Goal: Task Accomplishment & Management: Use online tool/utility

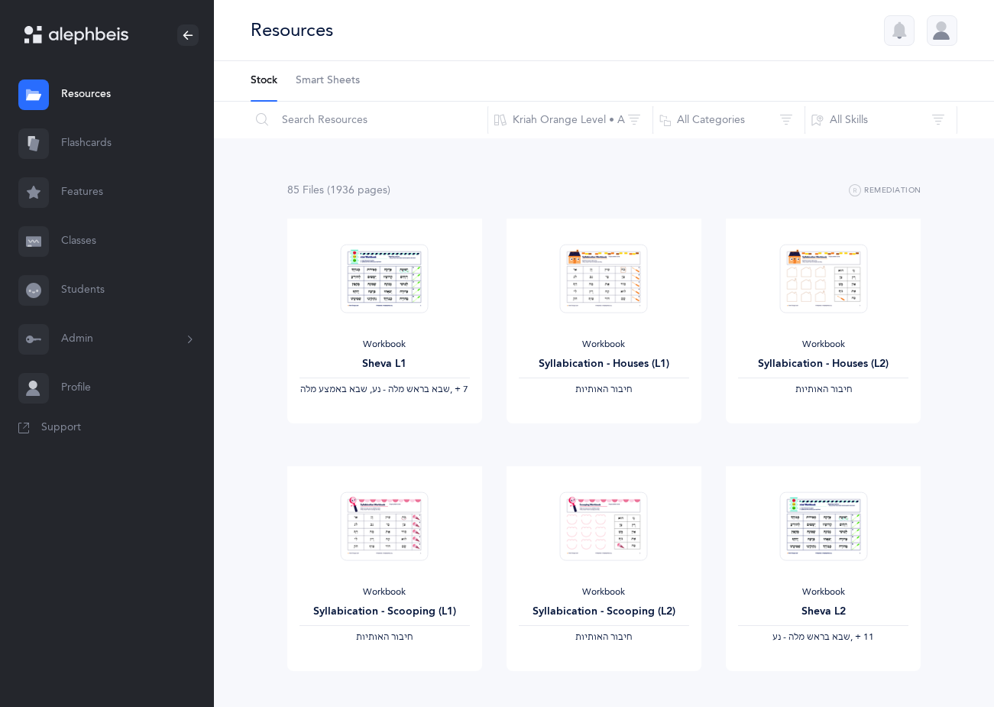
click at [87, 242] on link "Classes" at bounding box center [107, 241] width 214 height 49
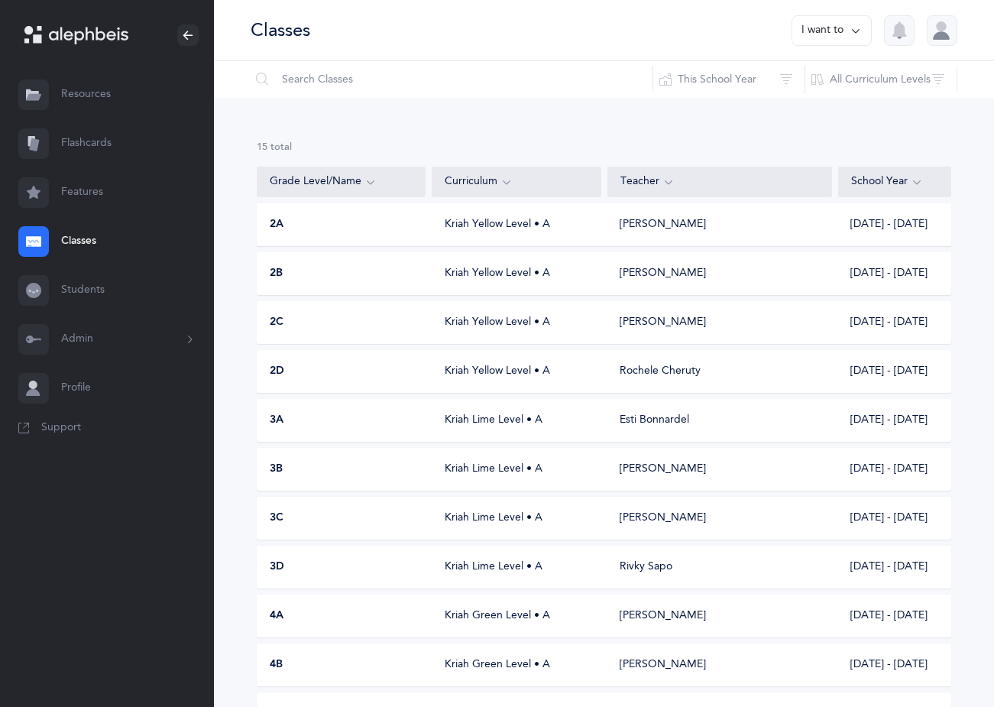
click at [623, 273] on div "[PERSON_NAME]" at bounding box center [663, 273] width 86 height 15
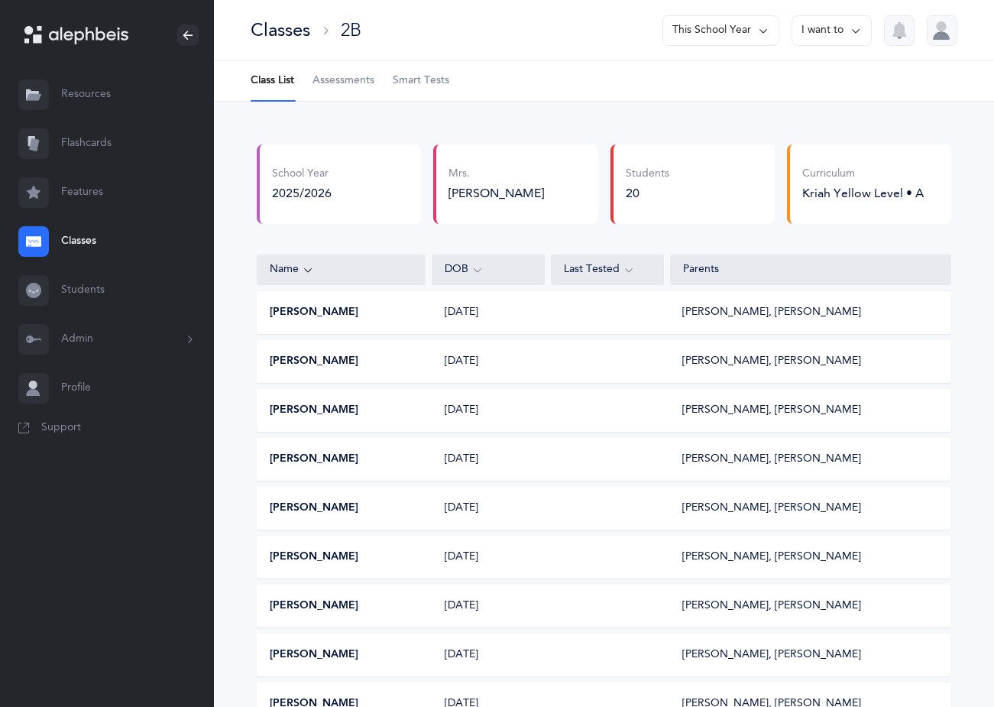
click at [352, 83] on span "Assessments" at bounding box center [344, 80] width 62 height 15
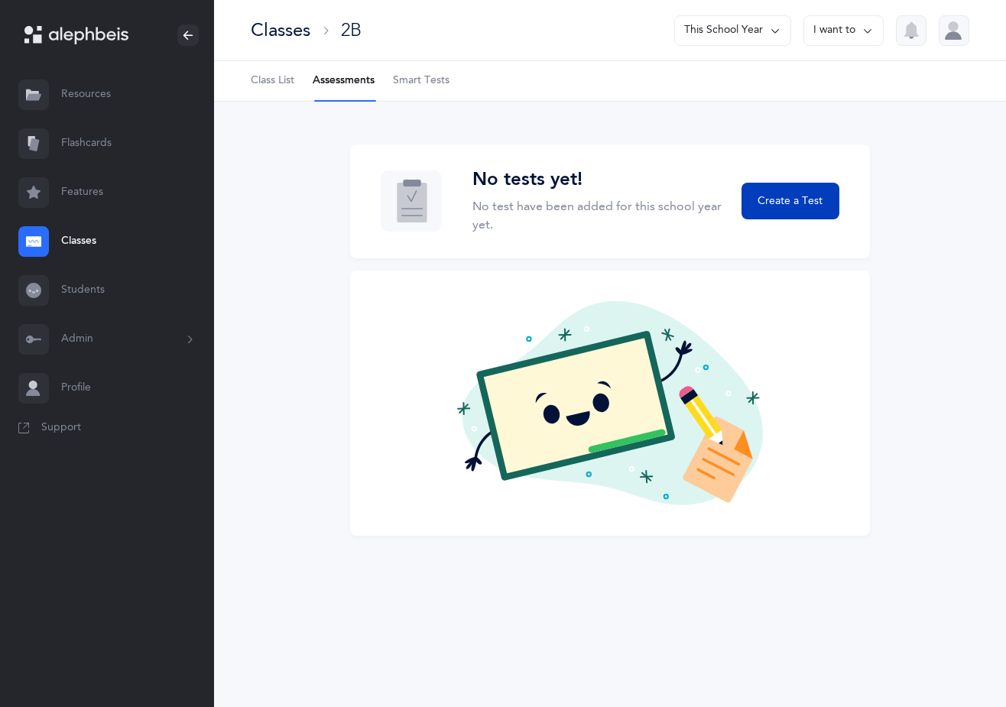
click at [798, 200] on span "Create a Test" at bounding box center [789, 201] width 65 height 16
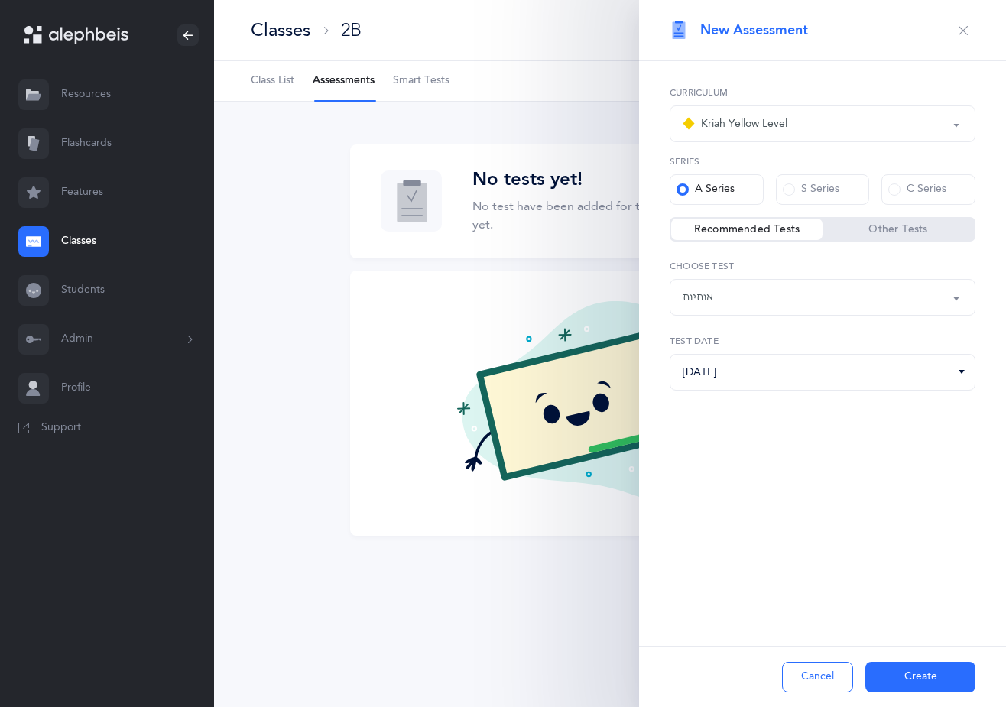
click at [919, 673] on button "Create" at bounding box center [920, 677] width 110 height 31
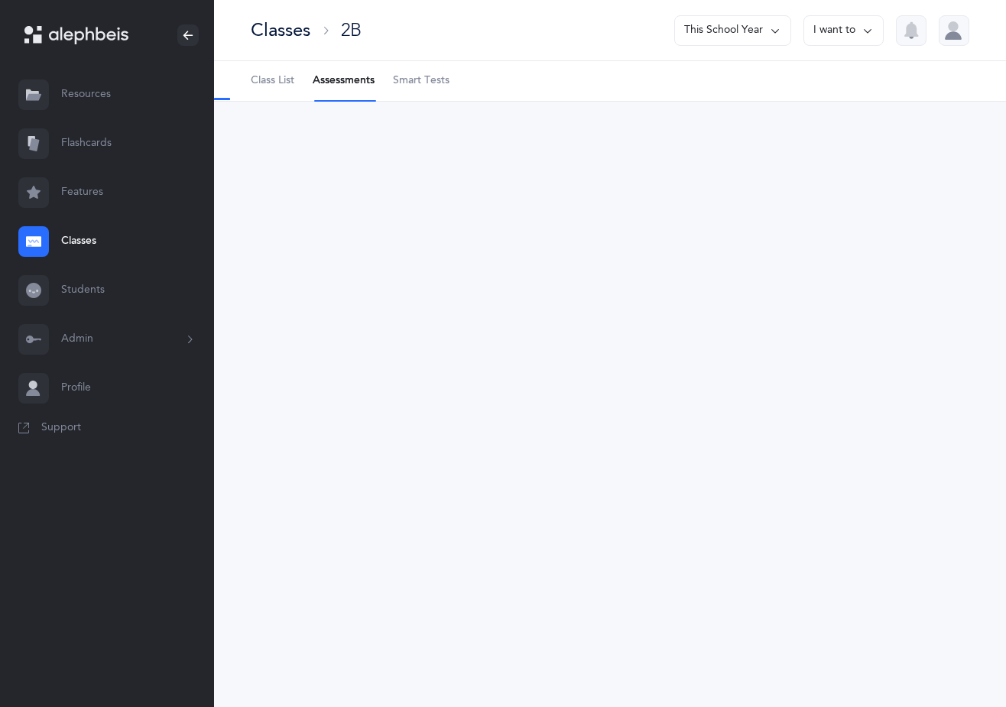
select select "2"
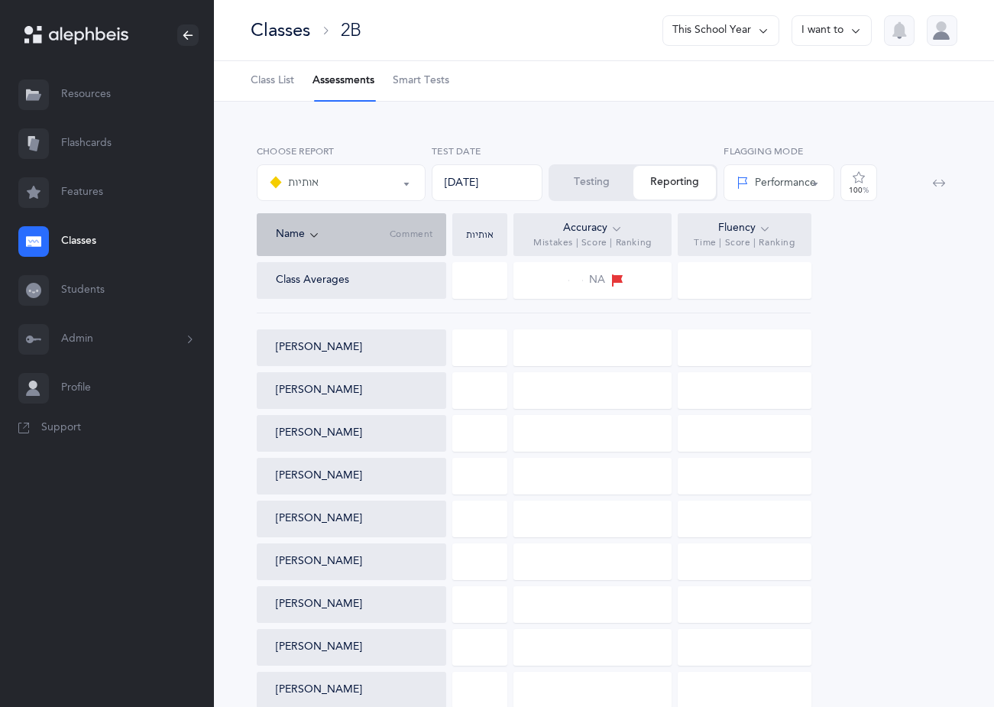
click at [590, 183] on button "Testing" at bounding box center [591, 183] width 83 height 34
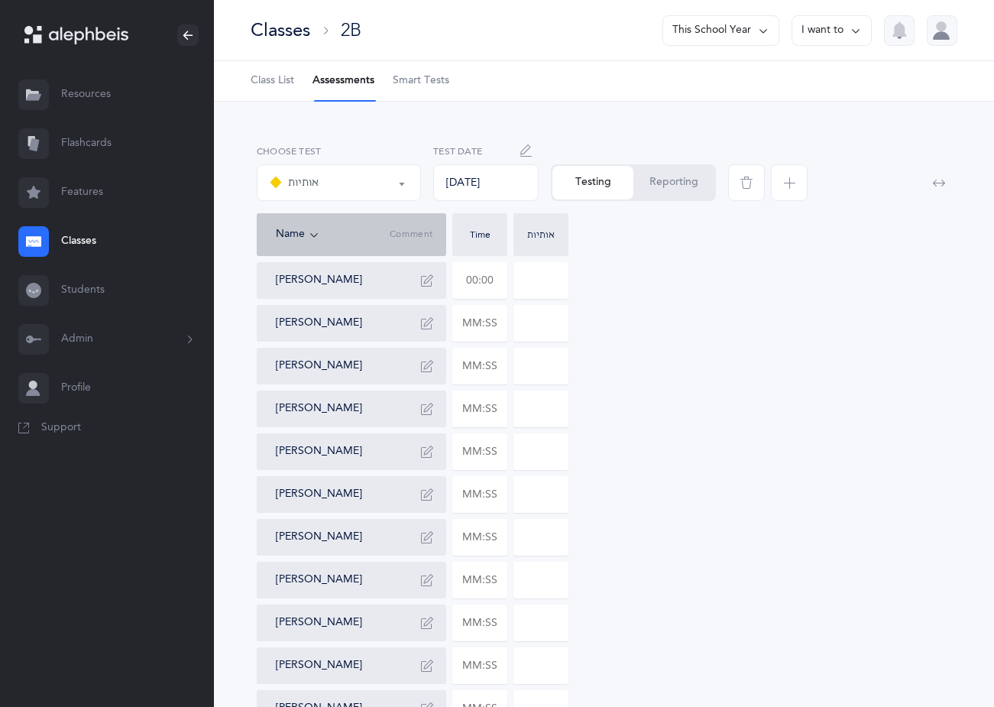
click at [494, 278] on input "text" at bounding box center [480, 280] width 54 height 35
click at [494, 278] on input "01:30" at bounding box center [480, 280] width 54 height 35
type input "01:30"
type input "0"
drag, startPoint x: 501, startPoint y: 323, endPoint x: 451, endPoint y: 322, distance: 49.7
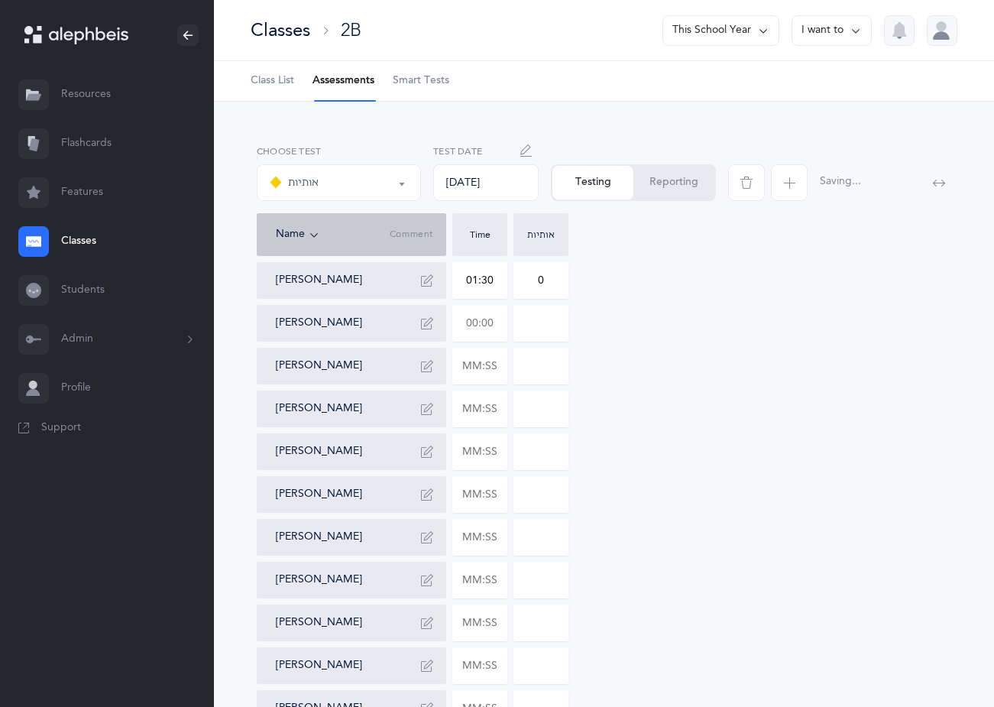
click at [451, 322] on div "[PERSON_NAME] 01:30 0 [PERSON_NAME] [PERSON_NAME] [PERSON_NAME] [PERSON_NAME] […" at bounding box center [604, 687] width 695 height 850
type input "01:15"
type input "0"
click at [799, 362] on div "[PERSON_NAME] 01:30 0 [PERSON_NAME] 01:15 0 [PERSON_NAME] [PERSON_NAME] [PERSON…" at bounding box center [604, 687] width 695 height 850
click at [499, 409] on input "text" at bounding box center [480, 408] width 54 height 35
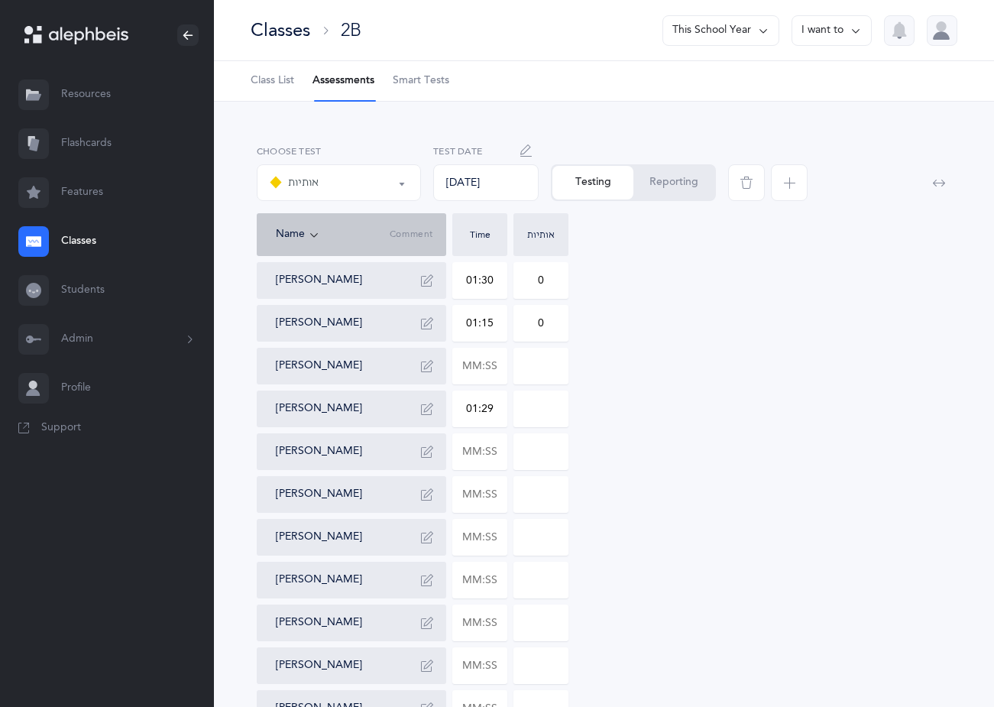
type input "01:29"
click at [561, 416] on input "0" at bounding box center [541, 408] width 54 height 35
type input "02"
click at [428, 407] on icon "button" at bounding box center [427, 409] width 12 height 12
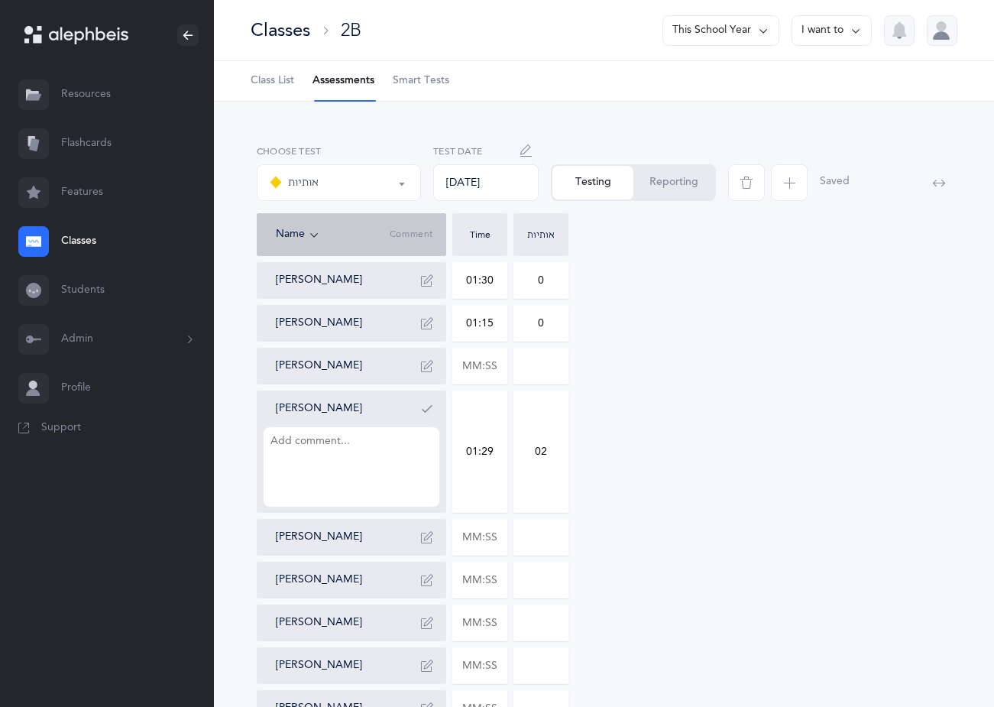
type textarea "a"
click at [367, 444] on textarea at bounding box center [352, 466] width 176 height 79
drag, startPoint x: 319, startPoint y: 439, endPoint x: 310, endPoint y: 439, distance: 10.0
click at [310, 439] on textarea "Shin and sin" at bounding box center [352, 466] width 176 height 79
click at [311, 442] on textarea "Shin andSin" at bounding box center [352, 466] width 176 height 79
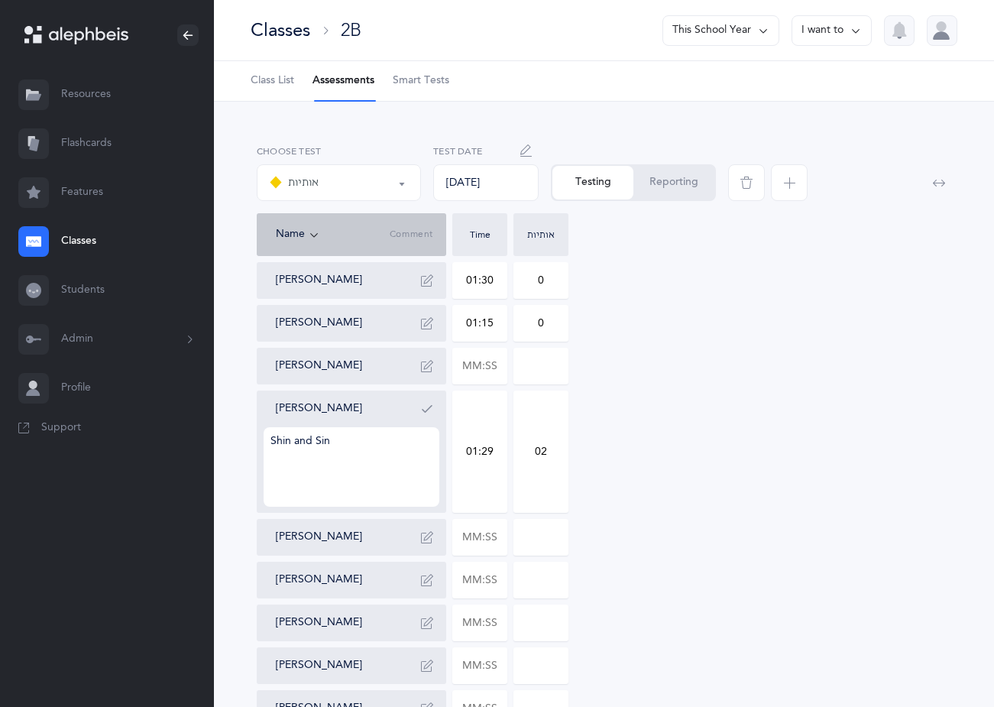
type textarea "Shin and Sin"
drag, startPoint x: 497, startPoint y: 537, endPoint x: 448, endPoint y: 537, distance: 48.9
type input "01:04"
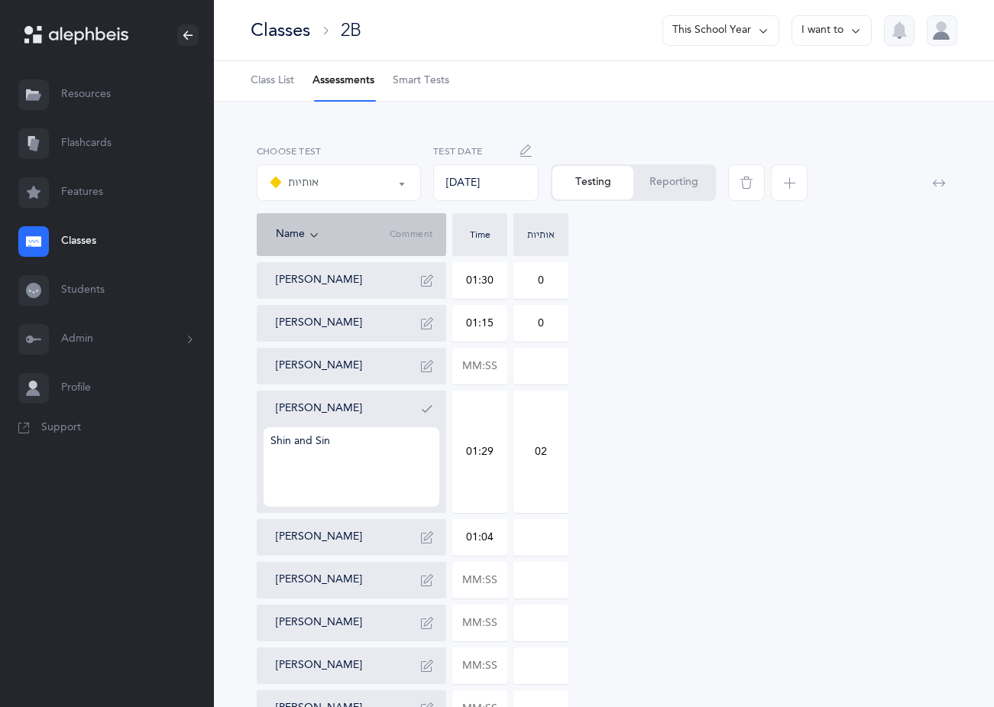
type input "0"
drag, startPoint x: 556, startPoint y: 278, endPoint x: 528, endPoint y: 281, distance: 27.7
click at [528, 281] on input "0" at bounding box center [541, 280] width 54 height 35
type input "2"
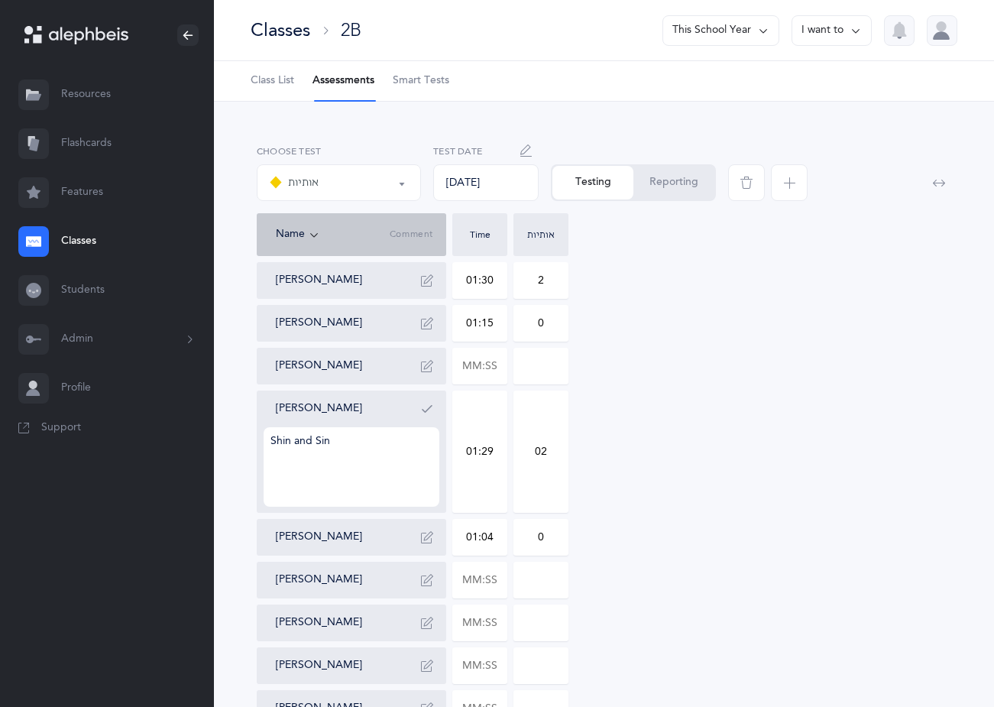
drag, startPoint x: 556, startPoint y: 539, endPoint x: 528, endPoint y: 538, distance: 27.5
click at [528, 538] on input "0" at bounding box center [541, 537] width 54 height 35
type input "3"
click at [426, 537] on icon "button" at bounding box center [427, 537] width 12 height 12
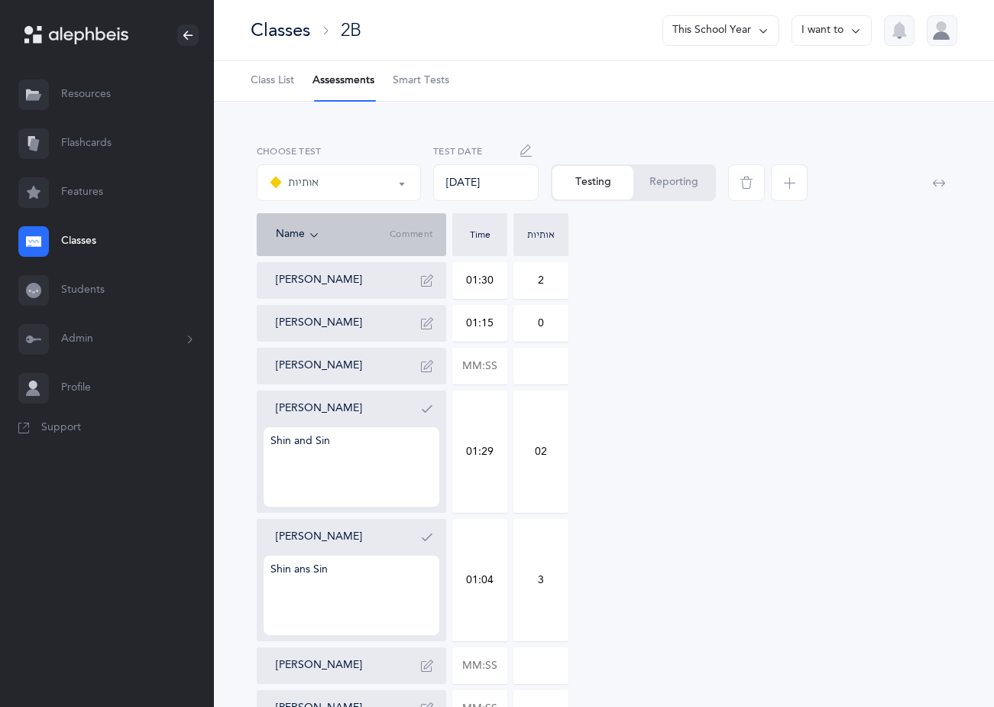
click at [303, 574] on textarea "Shin ans Sin" at bounding box center [352, 595] width 176 height 79
click at [308, 569] on textarea "Shin ans Sin" at bounding box center [352, 595] width 176 height 79
click at [311, 570] on textarea "Shin ans Sin" at bounding box center [352, 595] width 176 height 79
type textarea "Shin and Sin"
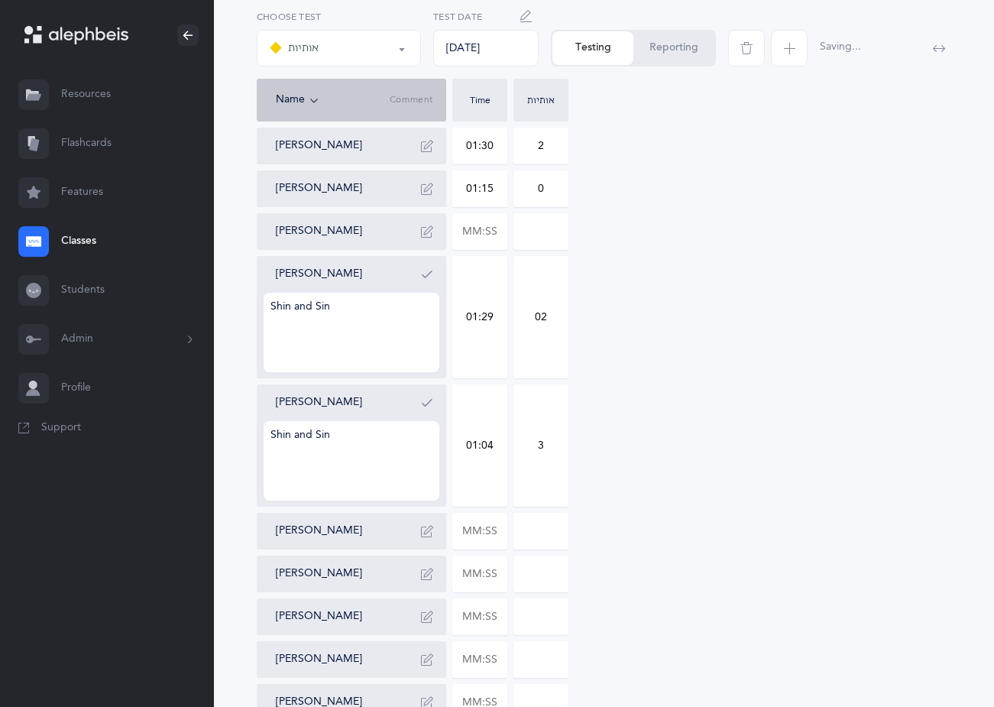
scroll to position [153, 0]
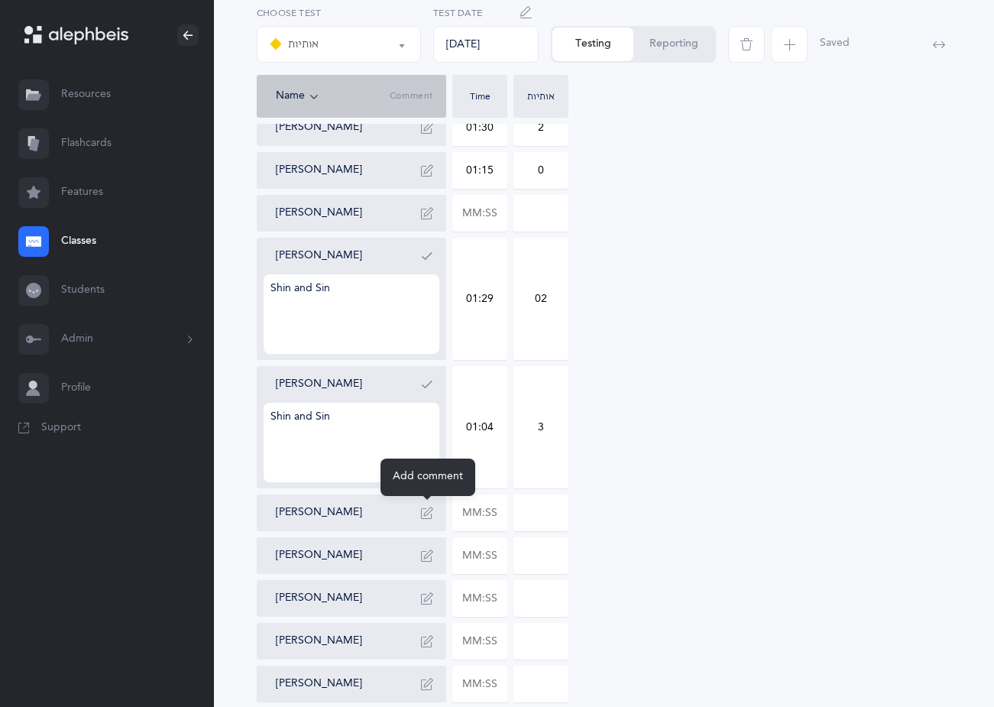
click at [429, 517] on icon "button" at bounding box center [427, 513] width 12 height 12
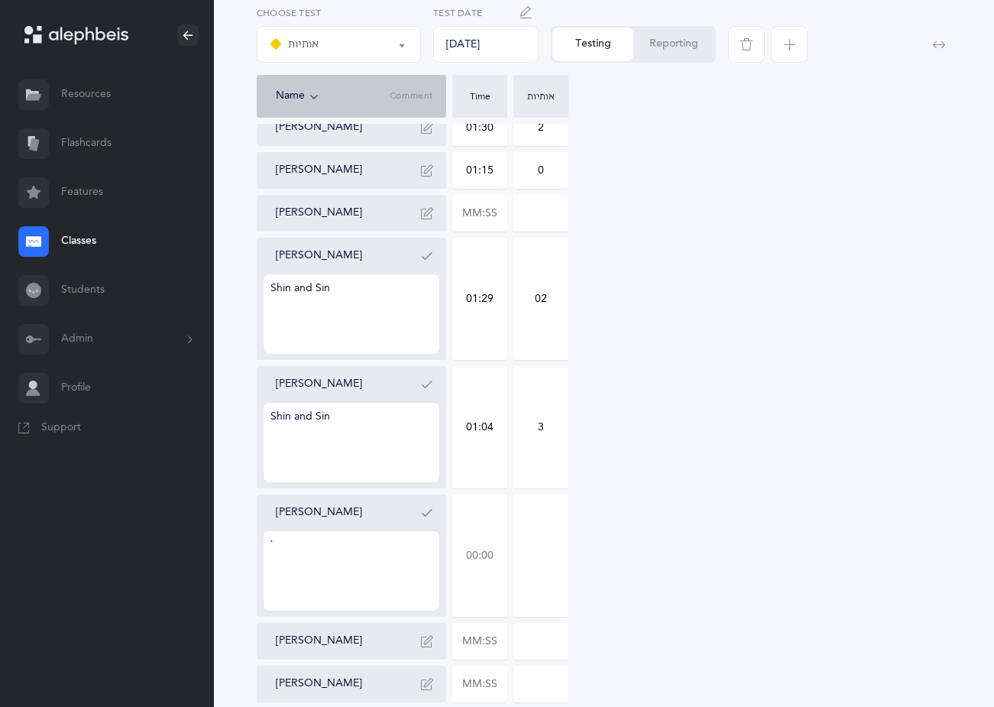
type textarea "`"
click at [499, 551] on input "text" at bounding box center [480, 555] width 54 height 121
type input "01:13"
click at [561, 552] on input "0" at bounding box center [541, 555] width 54 height 121
drag, startPoint x: 547, startPoint y: 553, endPoint x: 556, endPoint y: 550, distance: 8.7
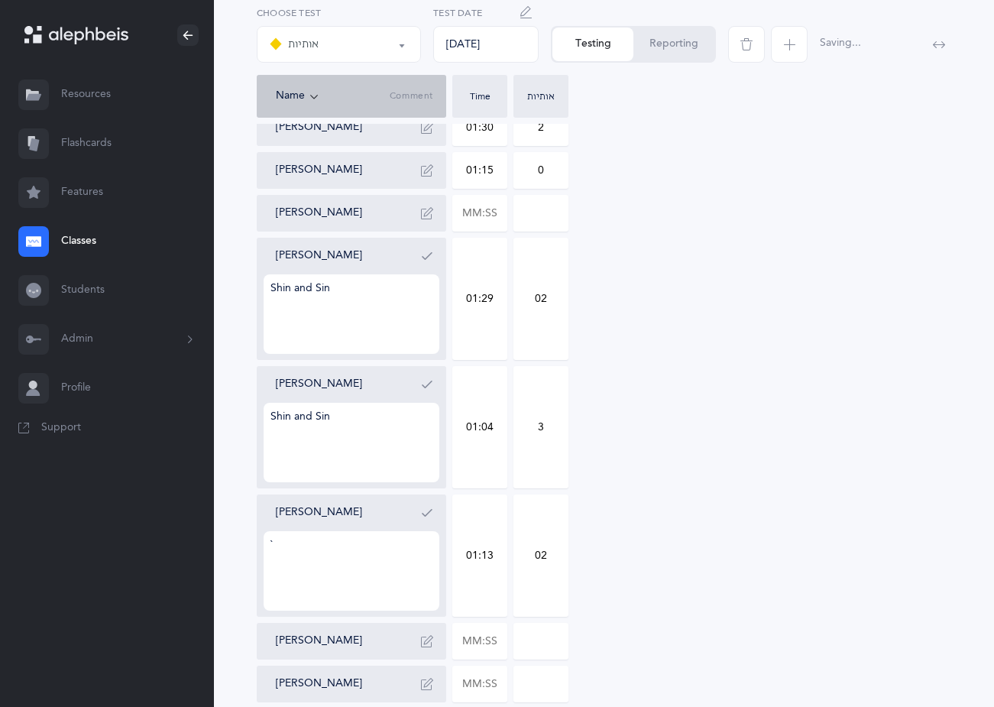
click at [548, 553] on input "02" at bounding box center [541, 555] width 54 height 121
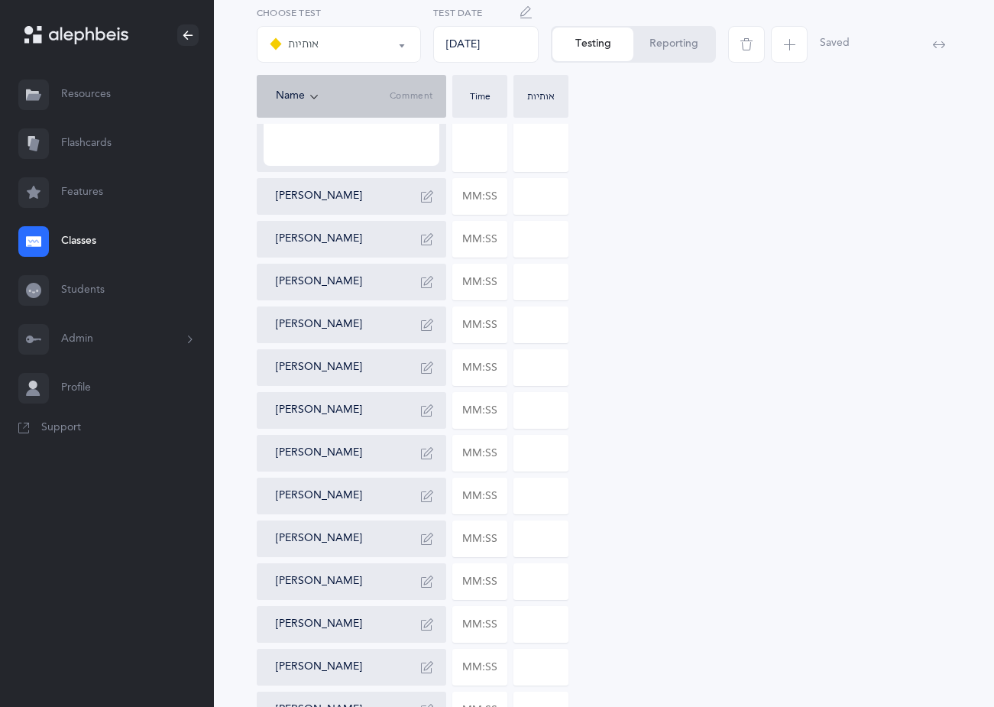
scroll to position [611, 0]
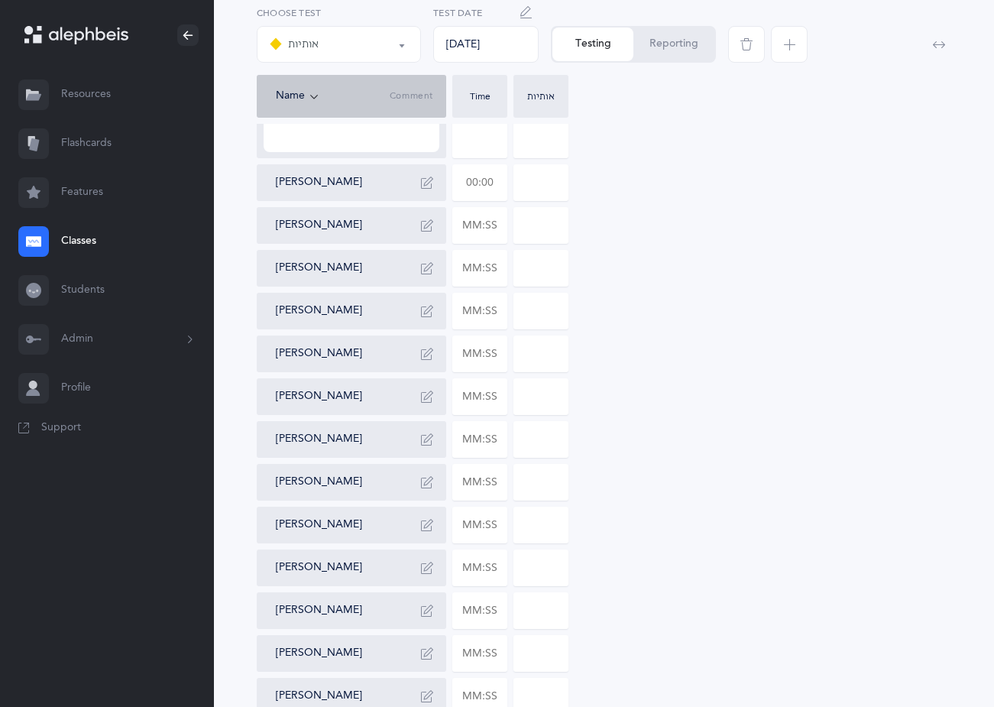
type input "02"
click at [502, 182] on input "text" at bounding box center [480, 182] width 54 height 35
drag, startPoint x: 617, startPoint y: 434, endPoint x: 166, endPoint y: 223, distance: 497.9
click at [572, 434] on div "[PERSON_NAME] 01:30 2 [PERSON_NAME] 01:15 0 [PERSON_NAME] [PERSON_NAME] Shin an…" at bounding box center [604, 204] width 695 height 1107
type input "01:54"
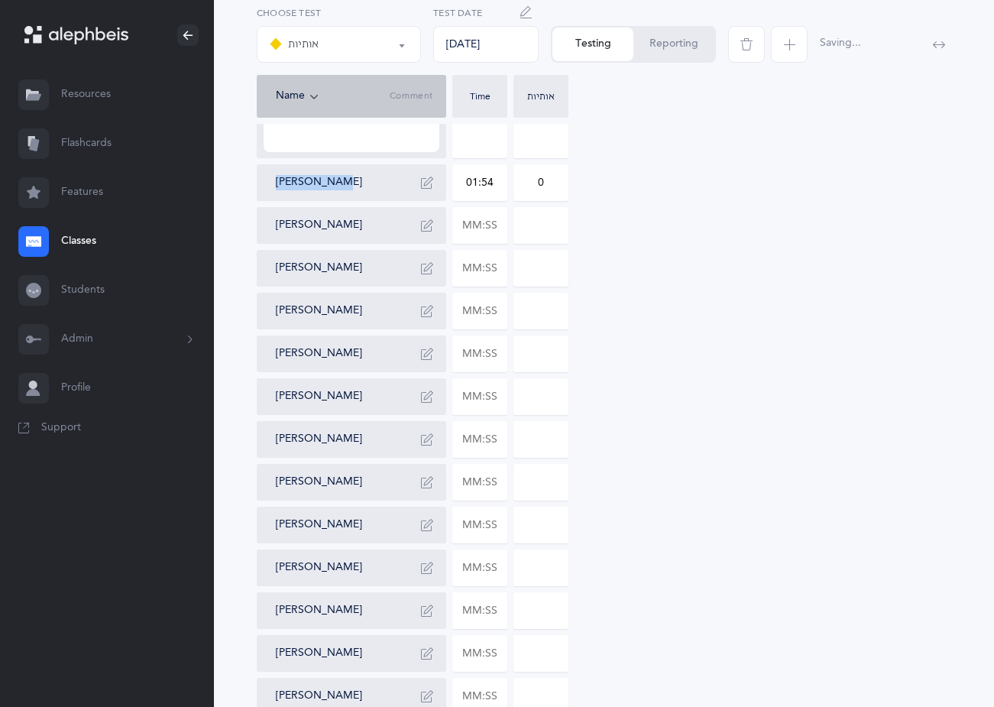
click at [311, 210] on div "[PERSON_NAME] 01:30 2 [PERSON_NAME] 01:15 0 [PERSON_NAME] [PERSON_NAME] Shin an…" at bounding box center [604, 204] width 695 height 1107
click at [552, 182] on input "0" at bounding box center [541, 182] width 54 height 35
click at [636, 209] on div "[PERSON_NAME] 01:30 2 [PERSON_NAME] 01:15 0 [PERSON_NAME] [PERSON_NAME] Shin an…" at bounding box center [604, 204] width 695 height 1107
drag, startPoint x: 550, startPoint y: 178, endPoint x: 514, endPoint y: 181, distance: 35.3
click at [514, 181] on input "0" at bounding box center [541, 182] width 54 height 35
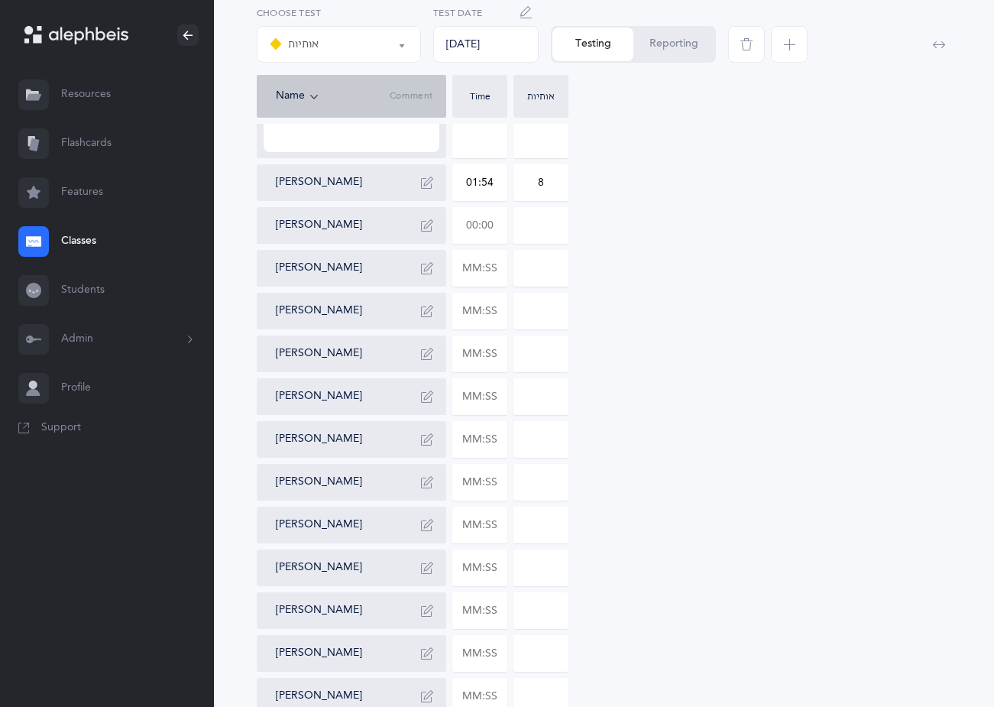
type input "8"
click at [500, 220] on input "text" at bounding box center [480, 225] width 54 height 35
click at [778, 511] on div "[PERSON_NAME] 01:30 2 [PERSON_NAME] 01:15 0 [PERSON_NAME] [PERSON_NAME] Shin an…" at bounding box center [604, 204] width 695 height 1107
drag, startPoint x: 495, startPoint y: 222, endPoint x: 460, endPoint y: 224, distance: 35.2
click at [460, 224] on input "text" at bounding box center [480, 225] width 54 height 35
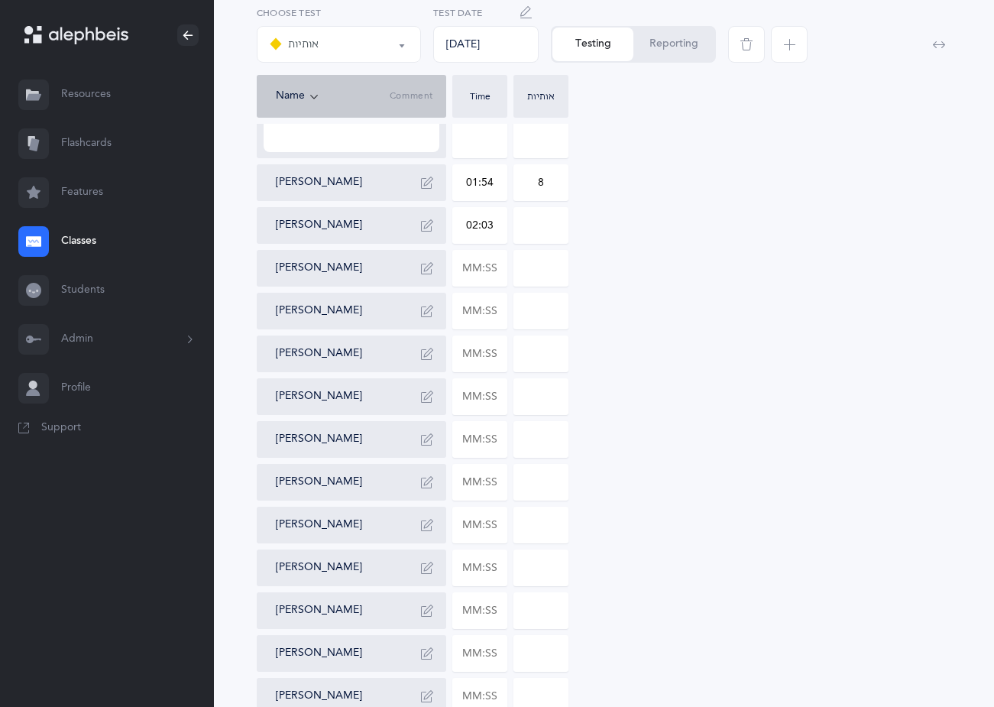
type input "02:03"
click at [602, 222] on div "[PERSON_NAME] 01:30 2 [PERSON_NAME] 01:15 0 [PERSON_NAME] [PERSON_NAME] Shin an…" at bounding box center [604, 204] width 695 height 1107
click at [552, 225] on input "0" at bounding box center [541, 225] width 54 height 35
drag, startPoint x: 552, startPoint y: 225, endPoint x: 530, endPoint y: 225, distance: 21.4
click at [530, 225] on input "0" at bounding box center [541, 225] width 54 height 35
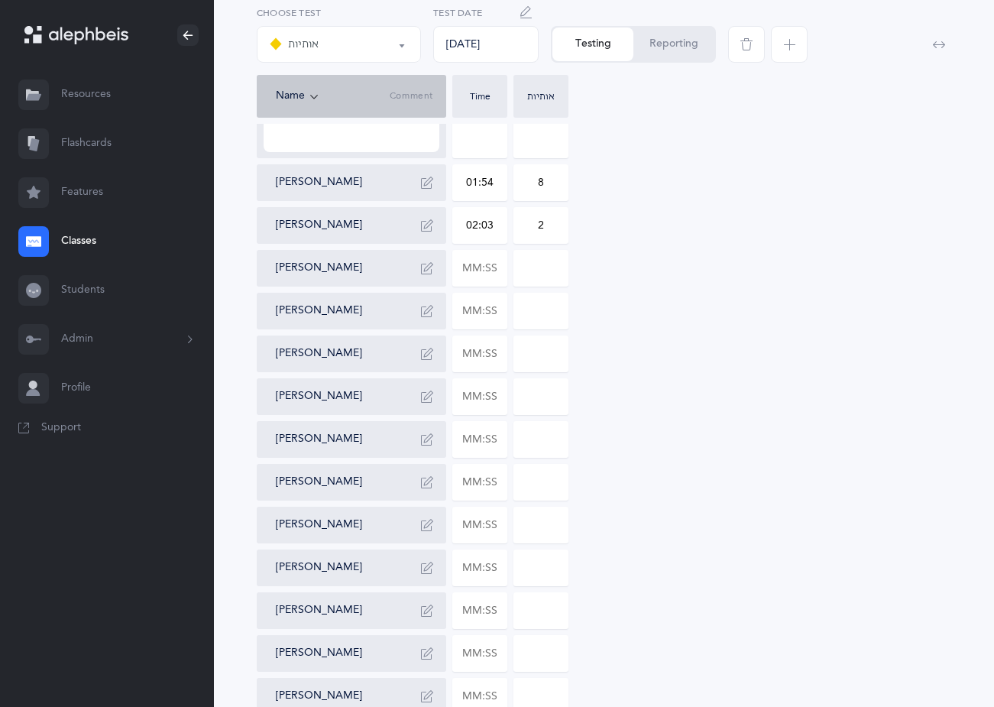
type input "2"
click at [432, 183] on icon "button" at bounding box center [427, 183] width 12 height 12
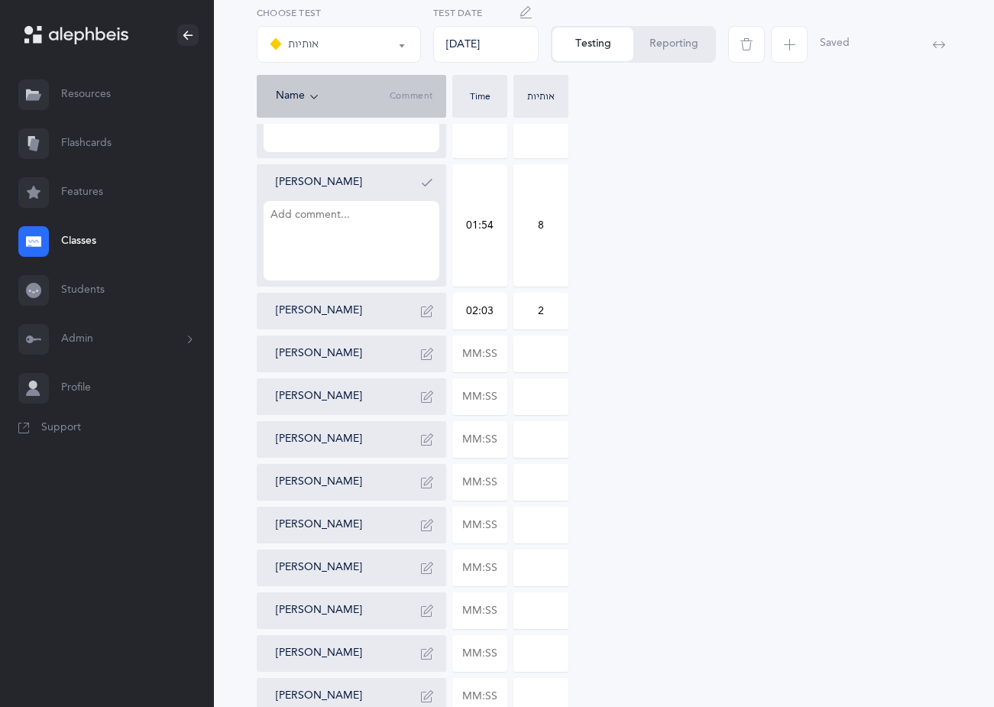
click at [277, 222] on textarea at bounding box center [352, 240] width 176 height 79
type textarea "Tof and Sof"
drag, startPoint x: 341, startPoint y: 216, endPoint x: 231, endPoint y: 216, distance: 110.1
click at [232, 216] on div "אותיות אותיות Choose test [DATE] Test Date Testing Reporting Name Comment Time …" at bounding box center [604, 203] width 780 height 1426
click at [428, 313] on icon "button" at bounding box center [427, 311] width 12 height 12
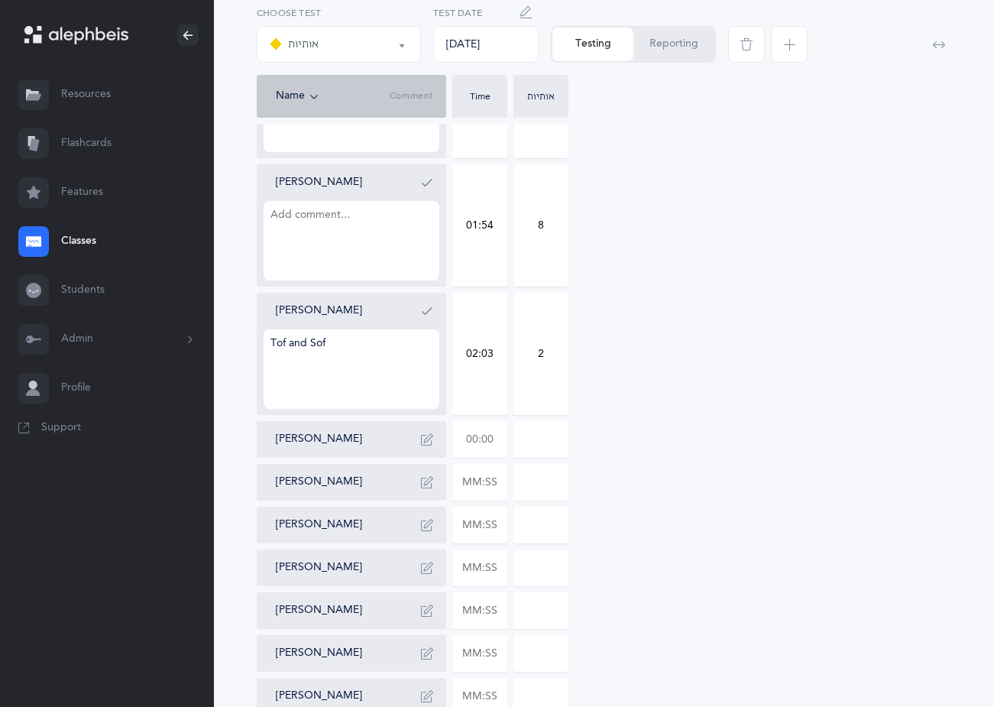
type textarea "Tof and Sof"
click at [495, 440] on input "text" at bounding box center [480, 439] width 54 height 35
click at [495, 440] on input "01:54" at bounding box center [480, 439] width 54 height 35
type input "01:54"
click at [559, 439] on input "0" at bounding box center [541, 439] width 54 height 35
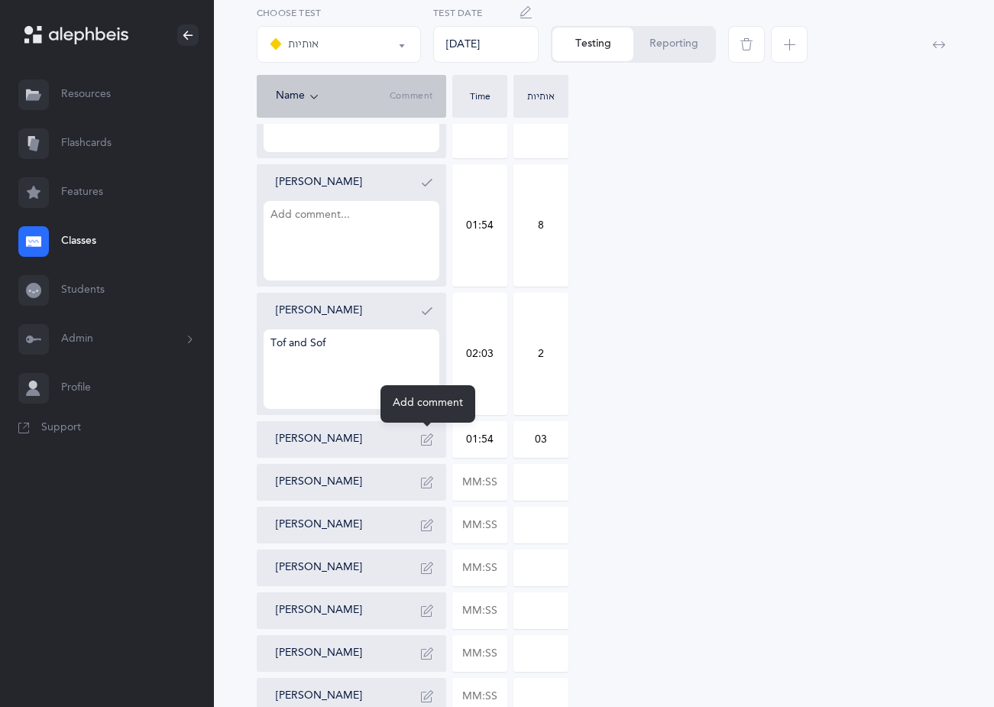
type input "03"
click at [430, 441] on icon "button" at bounding box center [427, 439] width 12 height 12
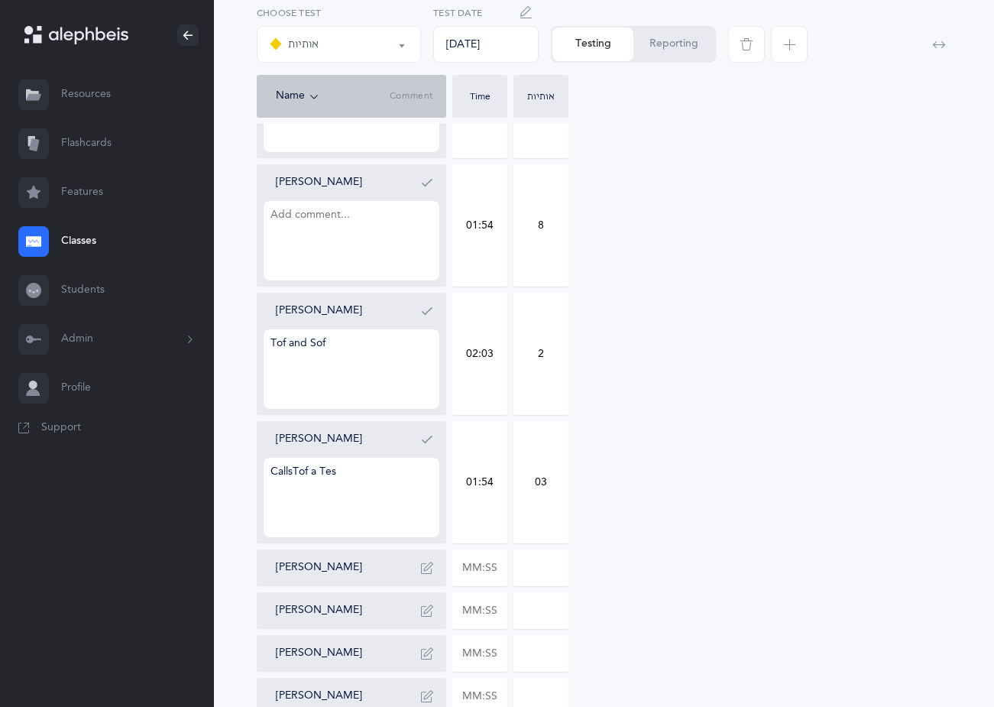
click at [293, 472] on textarea "CallsTof a Tes" at bounding box center [352, 497] width 176 height 79
type textarea "Calls Tof a Tes"
click at [437, 568] on button "button" at bounding box center [427, 568] width 24 height 24
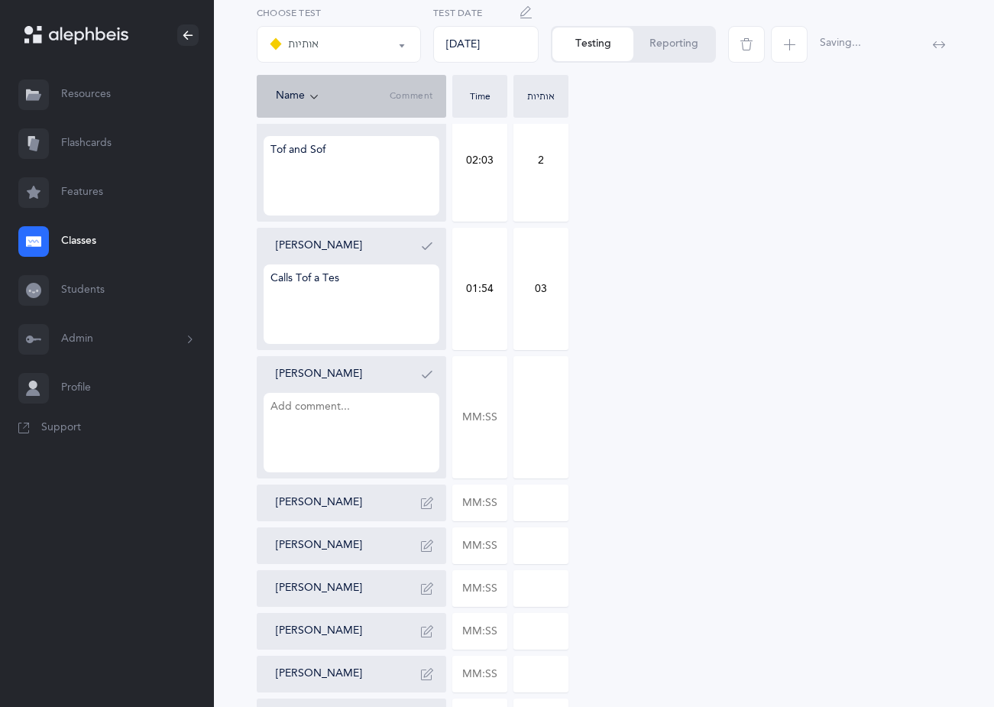
scroll to position [917, 0]
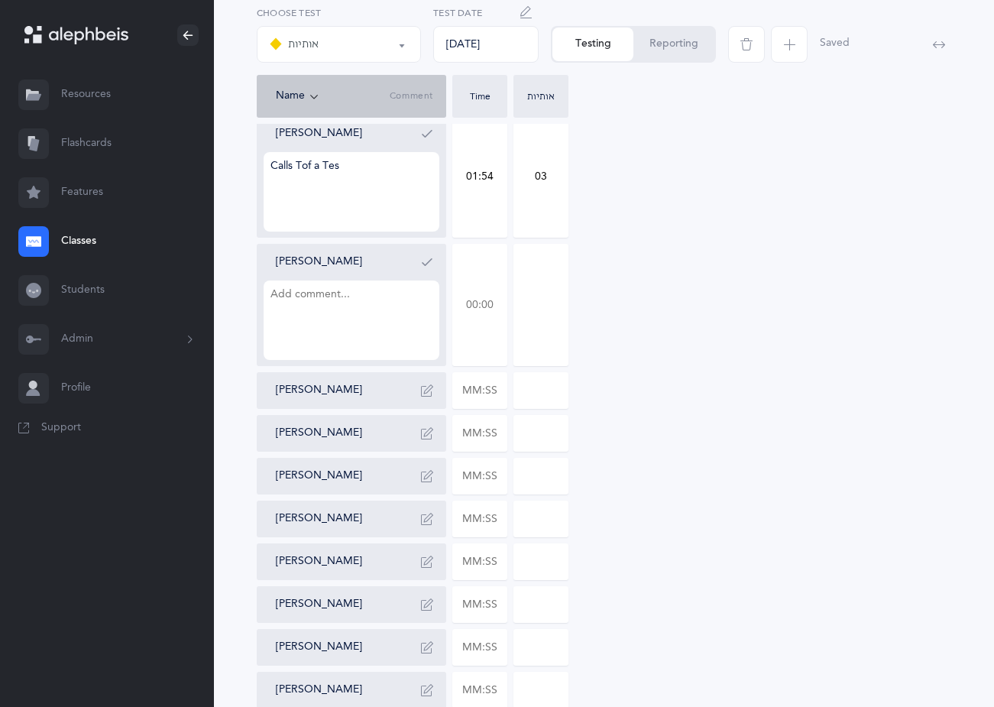
click at [501, 306] on input "text" at bounding box center [480, 305] width 54 height 121
click at [495, 300] on input "text" at bounding box center [480, 305] width 54 height 121
click at [495, 300] on input "01:36" at bounding box center [480, 305] width 54 height 121
type input "01:36"
click at [554, 301] on input "0" at bounding box center [541, 305] width 54 height 121
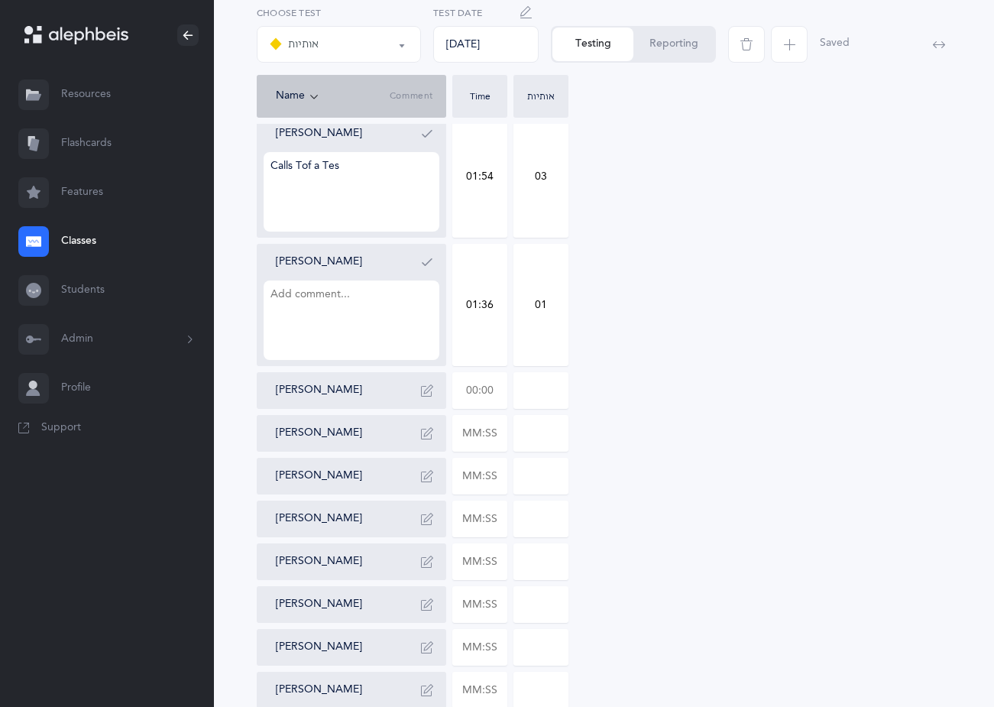
type input "01"
drag, startPoint x: 501, startPoint y: 392, endPoint x: 482, endPoint y: 406, distance: 23.5
click at [500, 394] on input "text" at bounding box center [480, 390] width 54 height 35
type input "00:55"
type input "0"
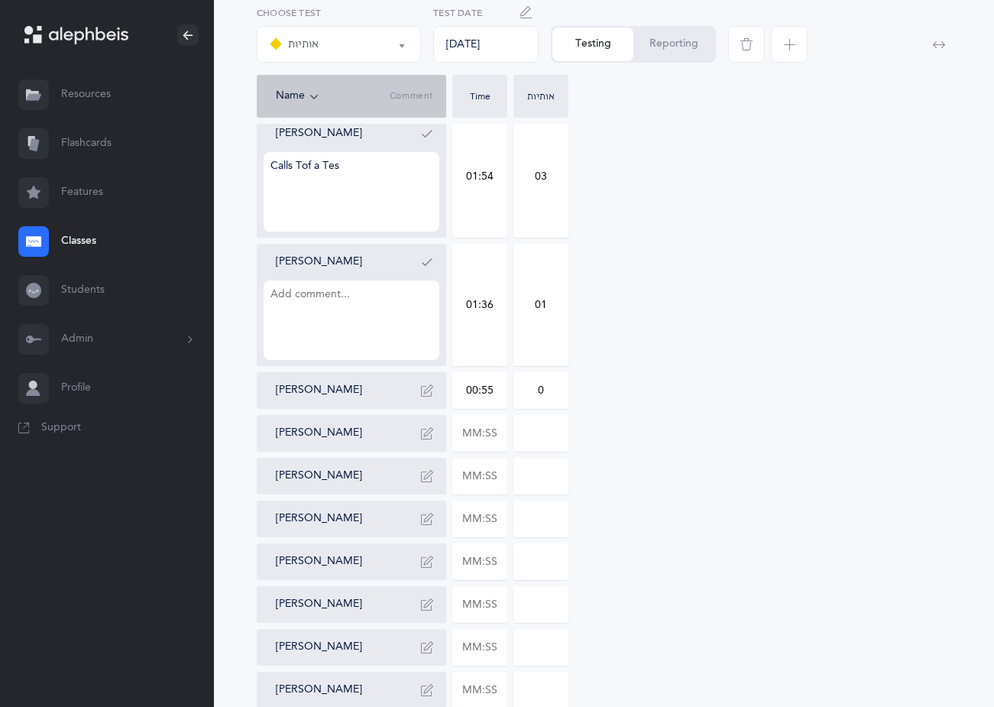
click at [379, 433] on div "[PERSON_NAME]" at bounding box center [358, 433] width 164 height 24
click at [497, 434] on input "text" at bounding box center [480, 433] width 54 height 35
click at [497, 434] on input "01:38" at bounding box center [480, 433] width 54 height 35
type input "01:38"
click at [556, 429] on input "0" at bounding box center [541, 433] width 54 height 35
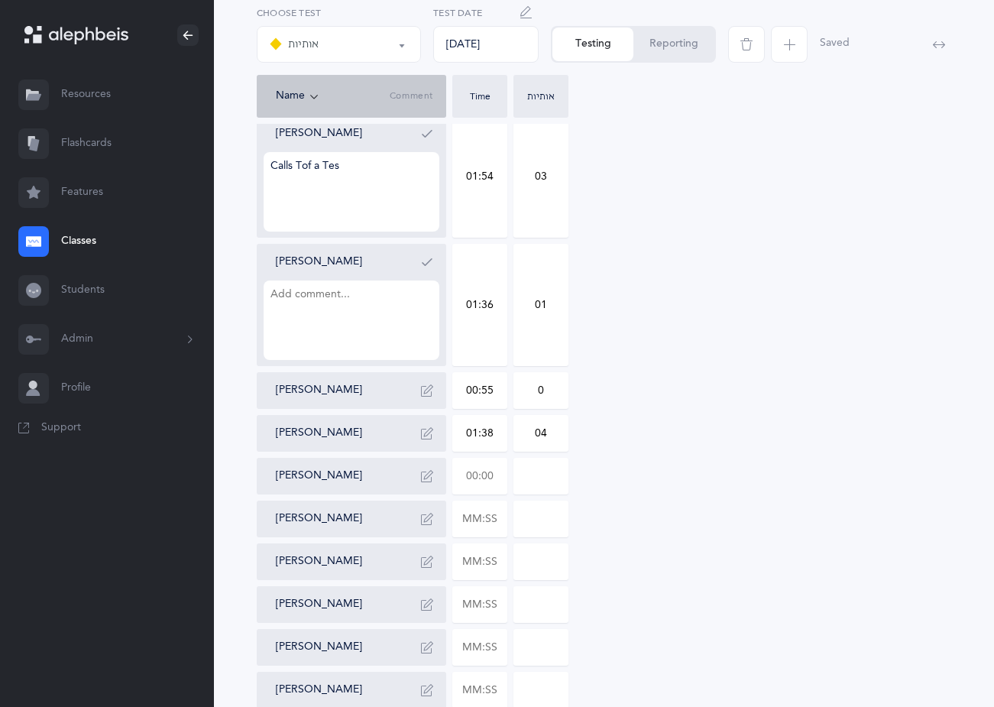
type input "04"
click at [501, 471] on input "text" at bounding box center [480, 476] width 54 height 35
type input "00:55"
click at [500, 518] on input "text" at bounding box center [480, 518] width 54 height 35
click at [500, 518] on input "02:17" at bounding box center [480, 518] width 54 height 35
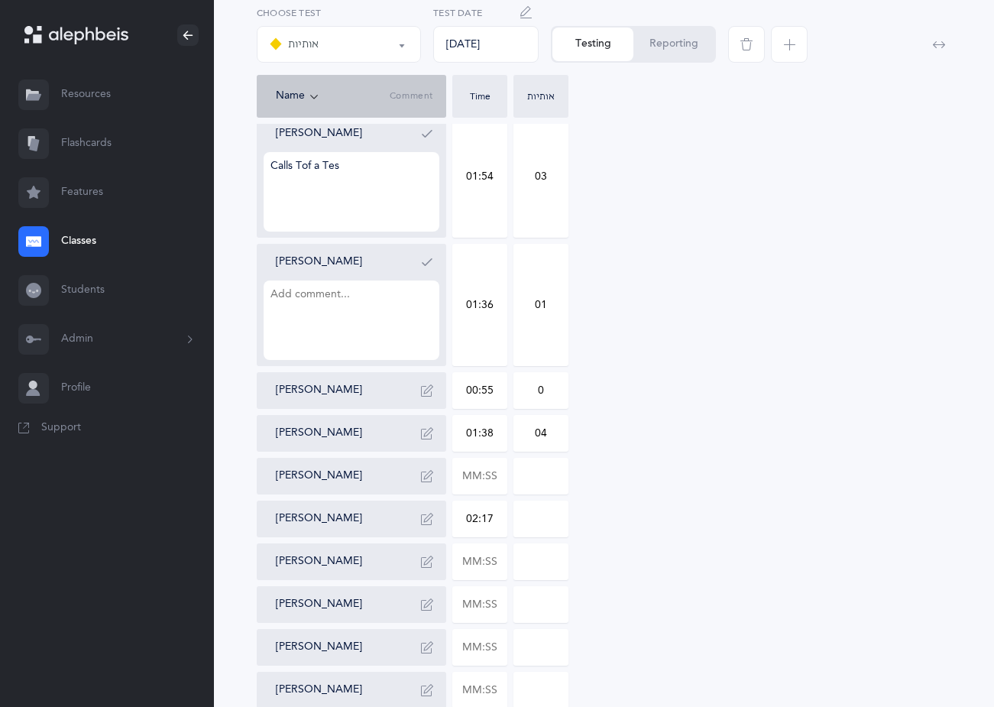
type input "02:17"
click at [563, 521] on input "0" at bounding box center [541, 518] width 54 height 35
type input "018"
click at [429, 519] on icon "button" at bounding box center [427, 519] width 12 height 12
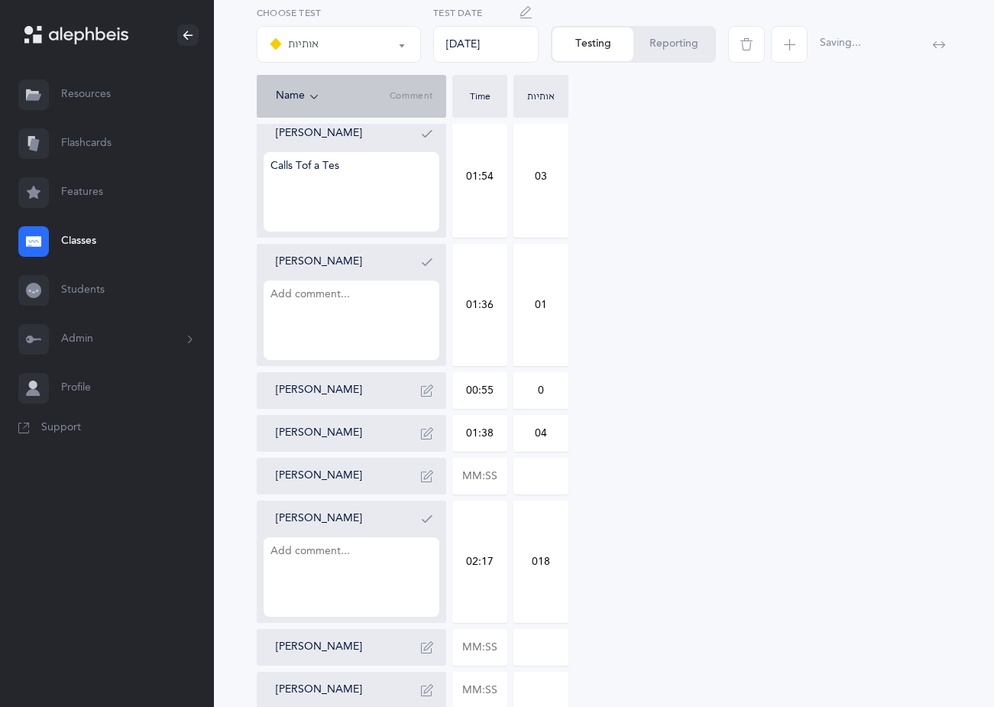
click at [349, 567] on textarea at bounding box center [352, 576] width 176 height 79
click at [368, 608] on textarea "Mixes Vov as Vies Kof as Kuf Final Kof as Kuf Final Chof as Chof" at bounding box center [352, 576] width 176 height 79
click at [275, 614] on textarea "Mixes Vov as Vies Kof as Kuf Final Kof as Kuf Final Chof as Chof Final Tzadik a…" at bounding box center [352, 576] width 176 height 79
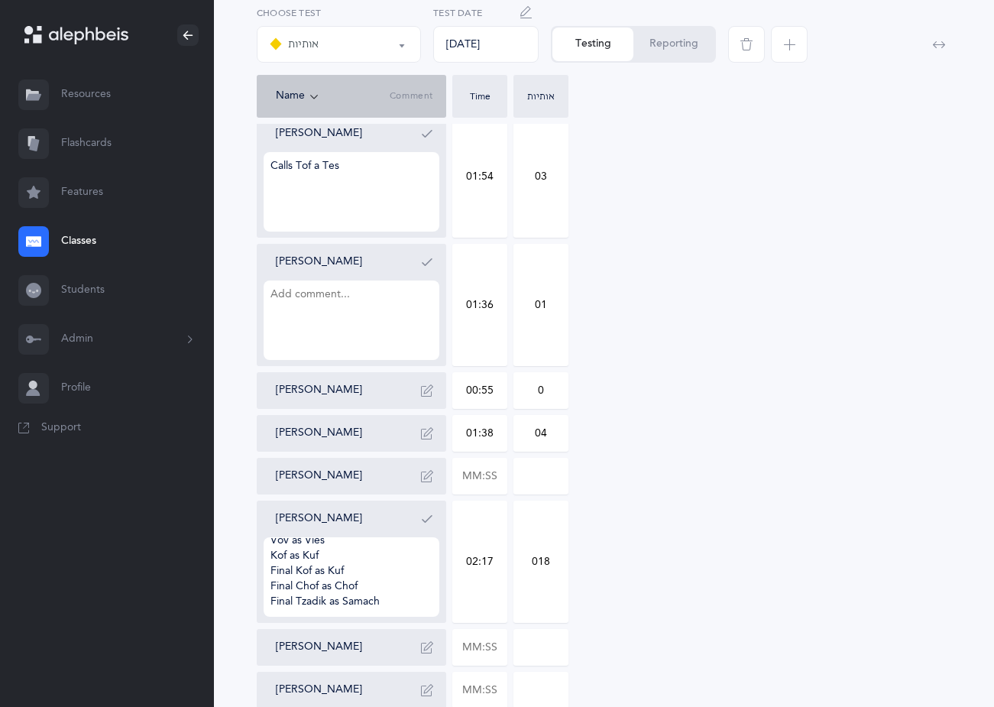
click at [270, 605] on textarea "Mixes Vov as Vies Kof as Kuf Final Kof as Kuf Final Chof as Chof Final Tzadik a…" at bounding box center [352, 576] width 176 height 79
click at [392, 605] on textarea "Mixes Vov as Vies Kof as Kuf Final Kof as Kuf Final Chof as Chof Final Tzadik a…" at bounding box center [352, 576] width 176 height 79
click at [341, 608] on textarea "Mixes Vov as Vies Kof as Kuf Final Kof as Kuf Final Chof as Chof Final Tzadik a…" at bounding box center [352, 576] width 176 height 79
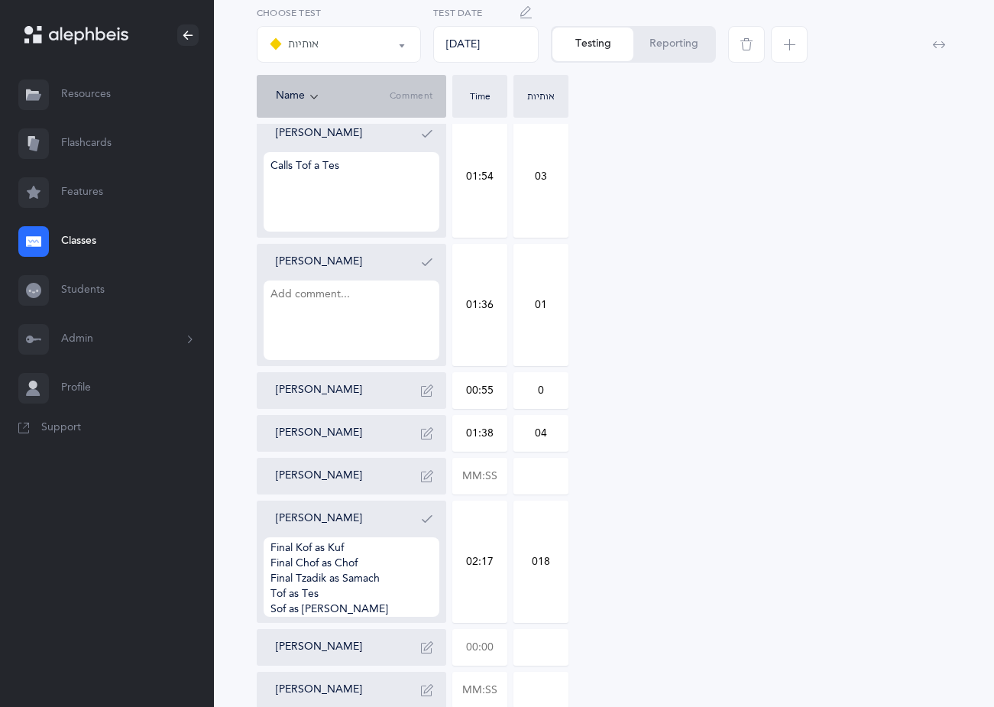
type textarea "Mixes Vov as Vies Kof as Kuf Final Kof as Kuf Final Chof as Chof Final Tzadik a…"
click at [498, 647] on input "text" at bounding box center [480, 647] width 54 height 35
type input "01:08"
type input "0"
click at [641, 639] on div "[PERSON_NAME] 01:30 2 [PERSON_NAME] 01:15 0 [PERSON_NAME] [PERSON_NAME] Shin an…" at bounding box center [604, 112] width 695 height 1535
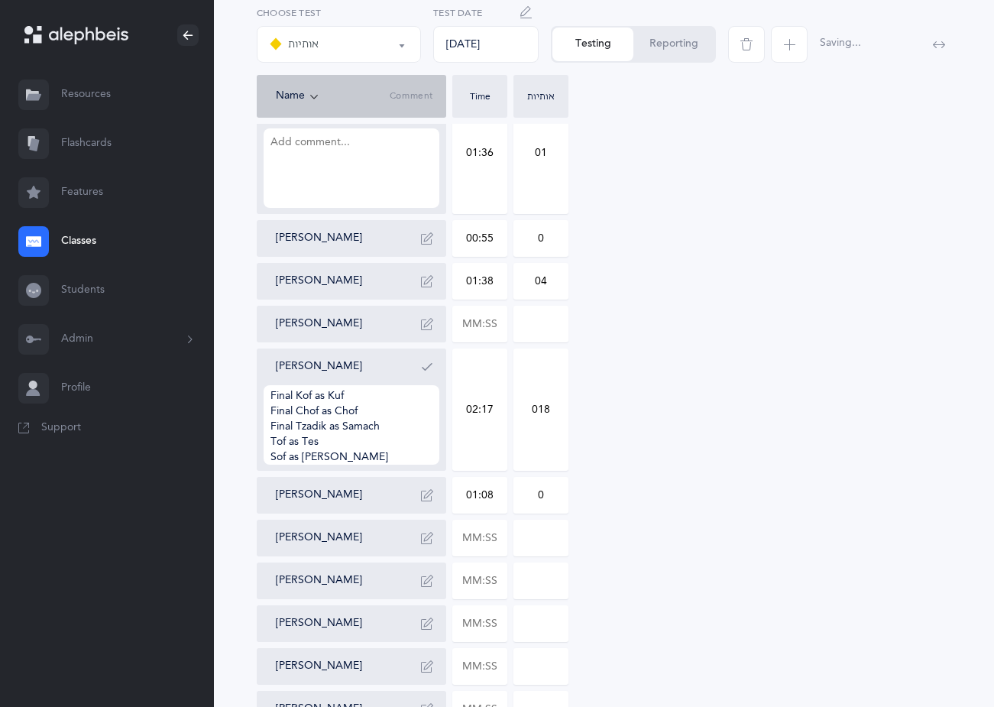
scroll to position [1070, 0]
click at [498, 536] on input "text" at bounding box center [480, 537] width 54 height 35
click at [498, 536] on input "01:06" at bounding box center [480, 537] width 54 height 35
type input "01:06"
type input "0"
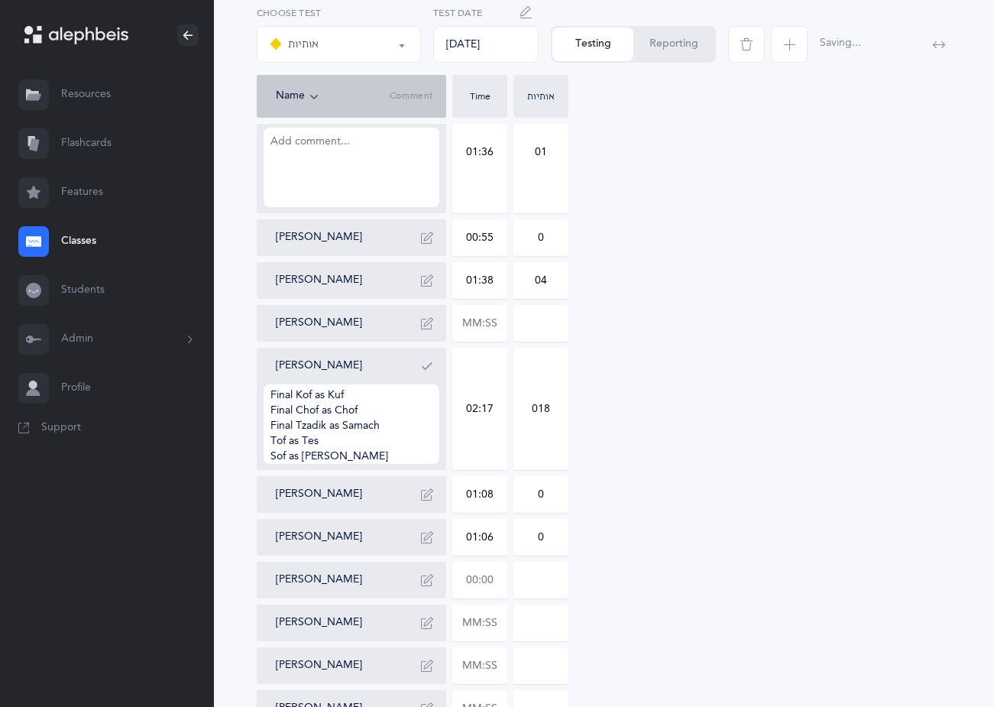
click at [499, 578] on input "text" at bounding box center [480, 580] width 54 height 35
click at [499, 585] on input "02:28" at bounding box center [480, 580] width 54 height 35
type input "02:28"
click at [536, 582] on input "0" at bounding box center [541, 580] width 54 height 35
click at [553, 580] on input "0" at bounding box center [541, 580] width 54 height 35
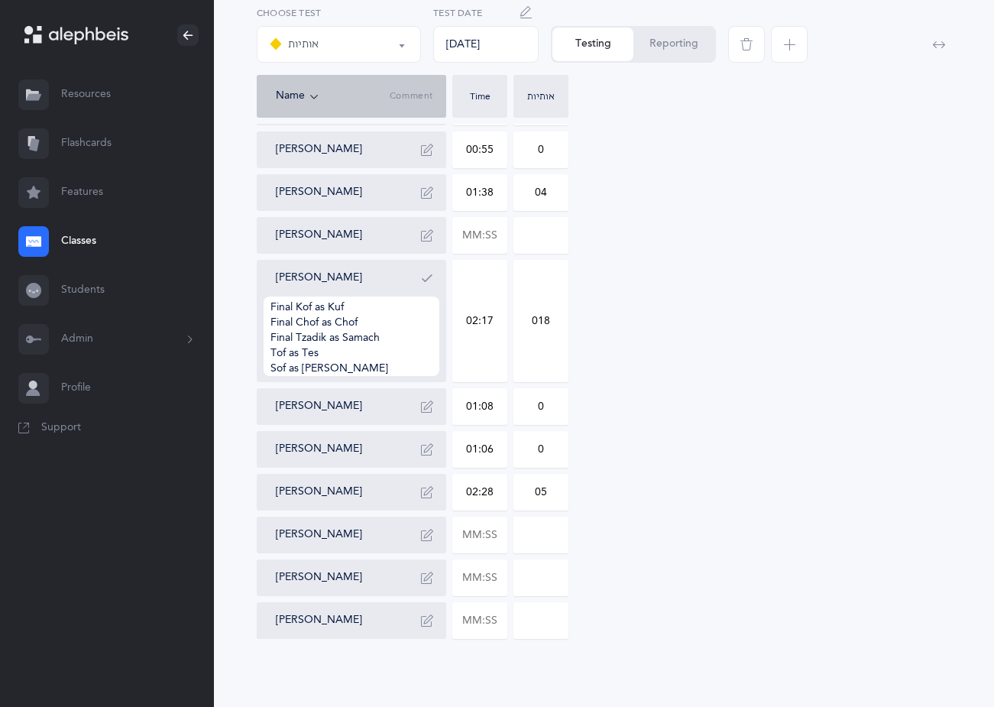
scroll to position [1163, 0]
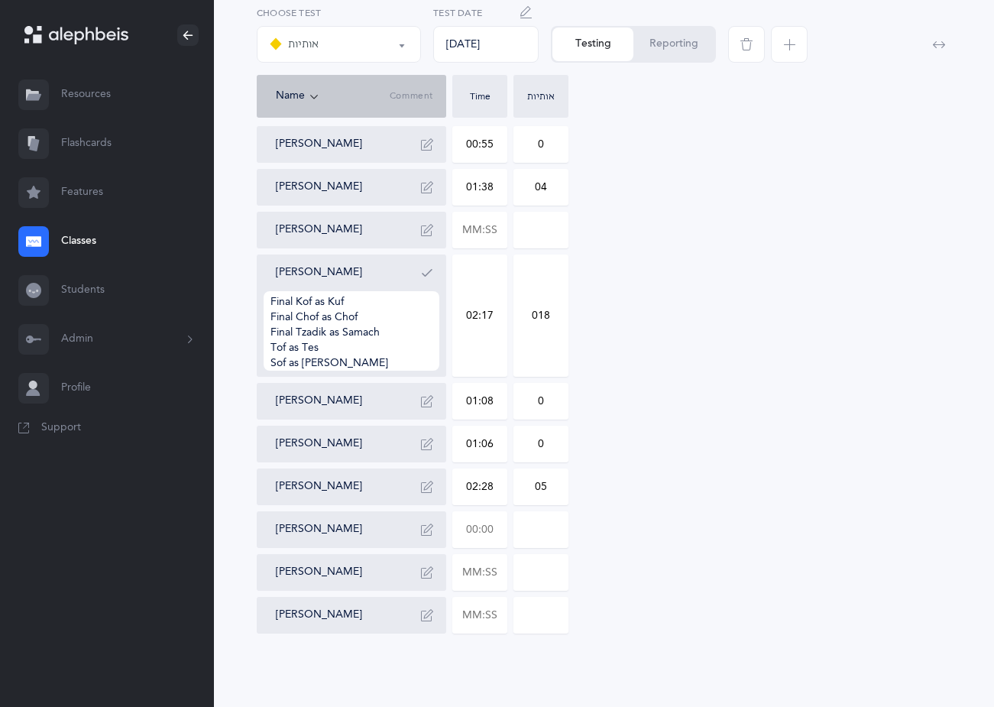
type input "05"
click at [497, 526] on input "text" at bounding box center [480, 529] width 54 height 35
type input "01:05"
type input "0"
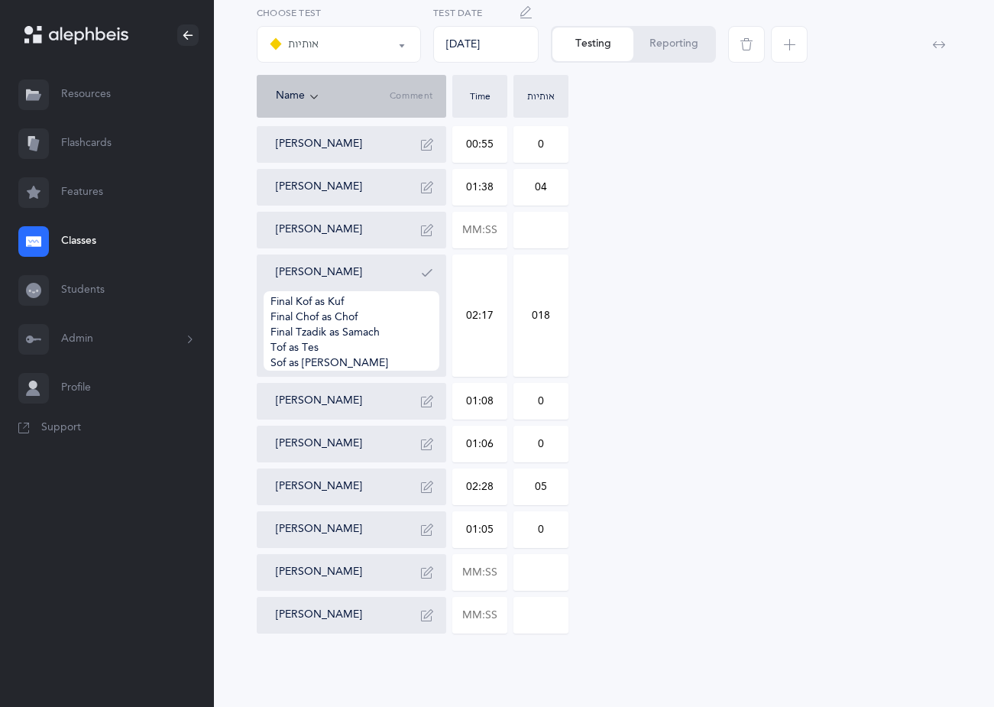
click at [656, 49] on button "Reporting" at bounding box center [674, 45] width 81 height 34
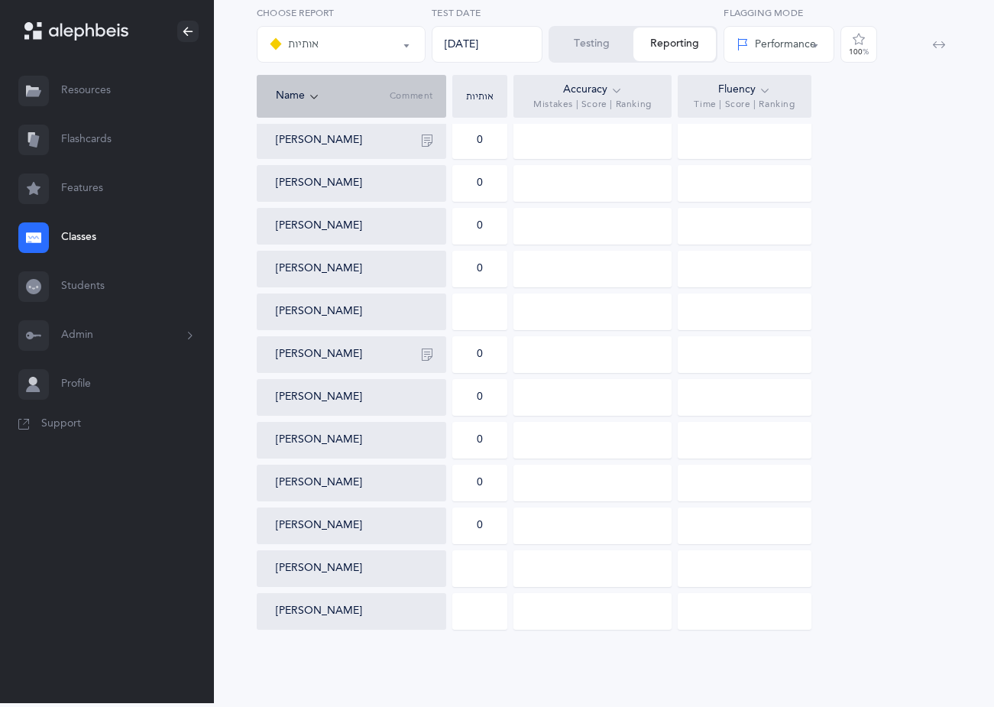
scroll to position [546, 0]
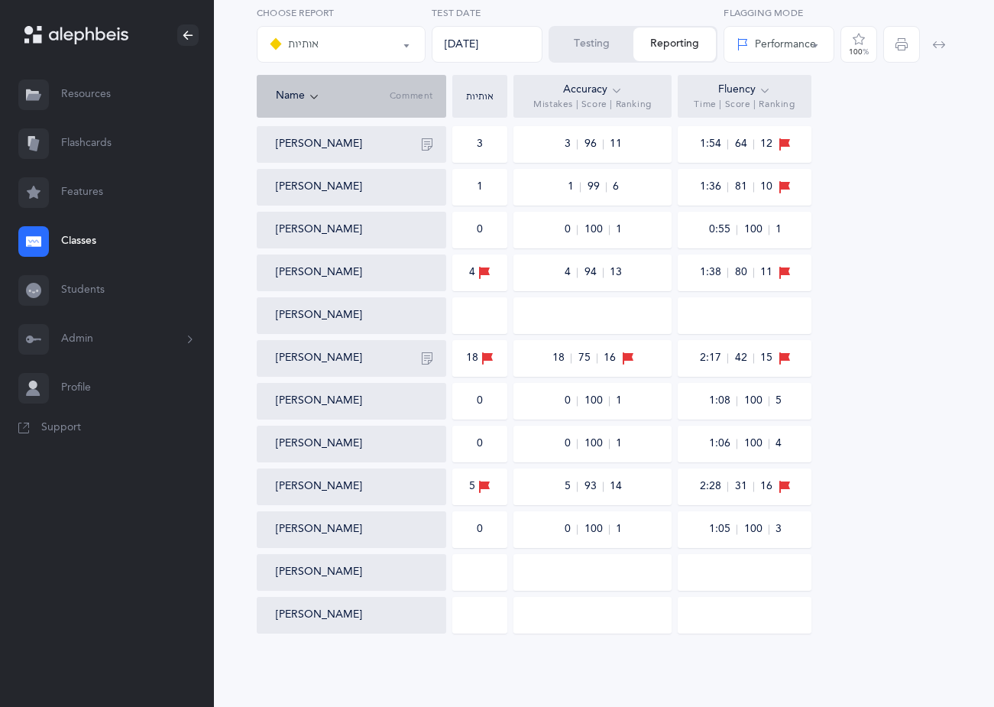
click at [85, 238] on link "Classes" at bounding box center [107, 241] width 214 height 49
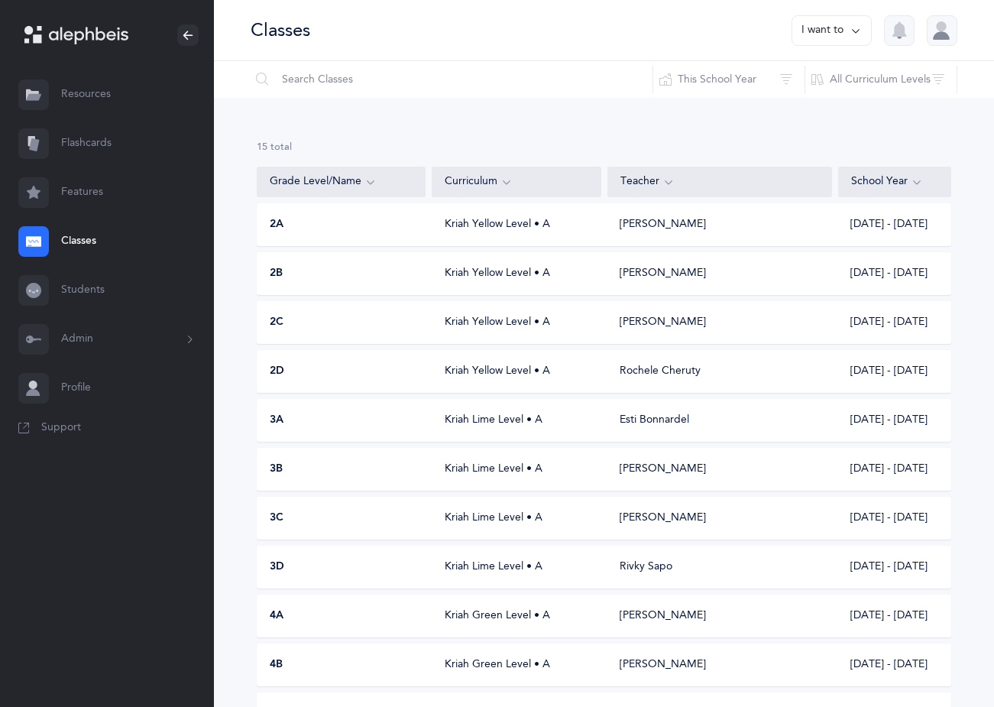
click at [659, 364] on div "Rochele Cheruty" at bounding box center [660, 371] width 81 height 15
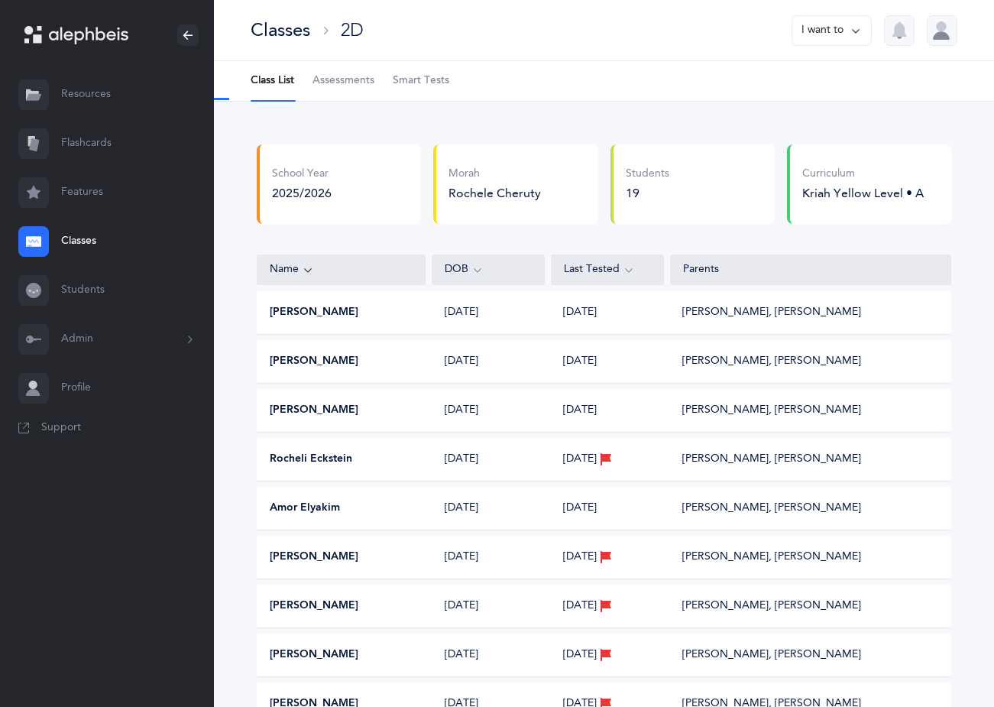
click at [324, 78] on span "Assessments" at bounding box center [344, 80] width 62 height 15
select select "2"
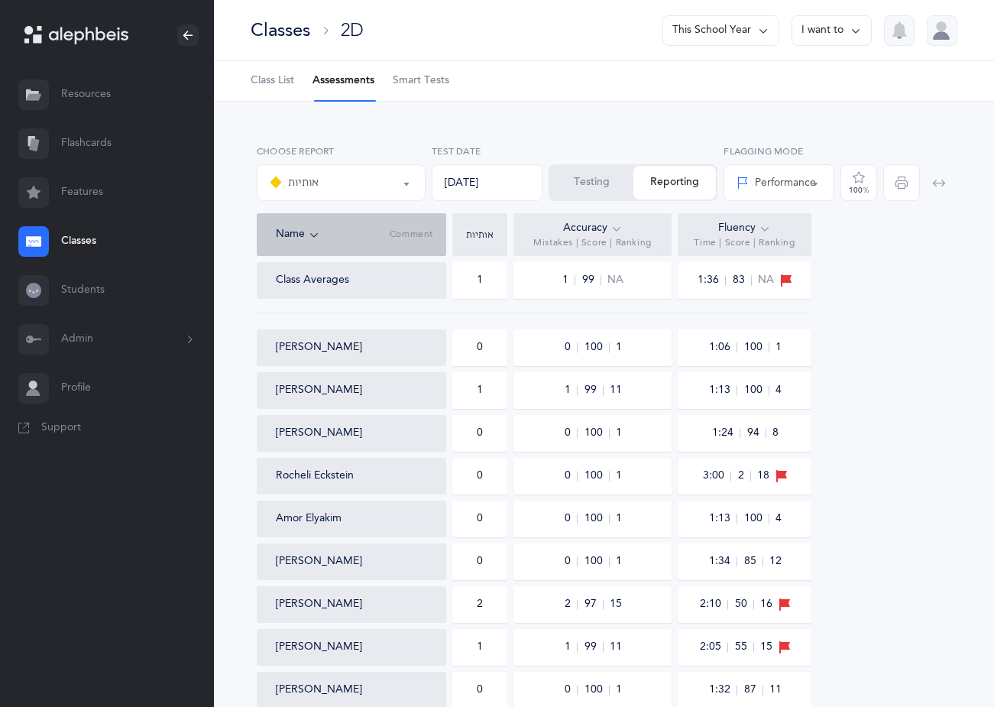
click at [93, 237] on link "Classes" at bounding box center [107, 241] width 214 height 49
